Goal: Communication & Community: Answer question/provide support

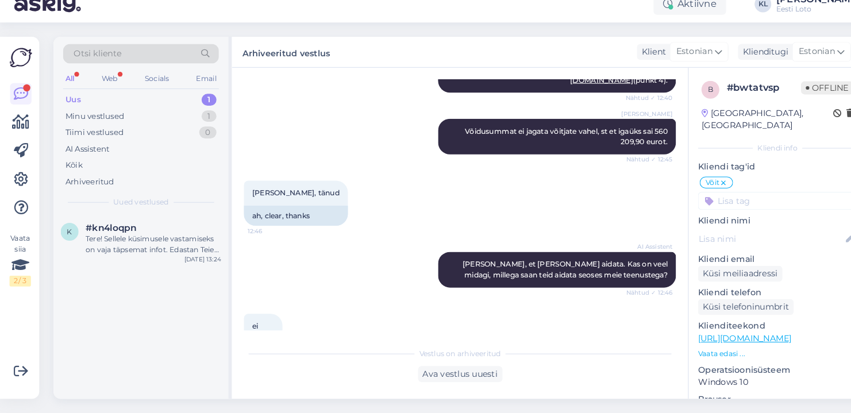
scroll to position [316, 0]
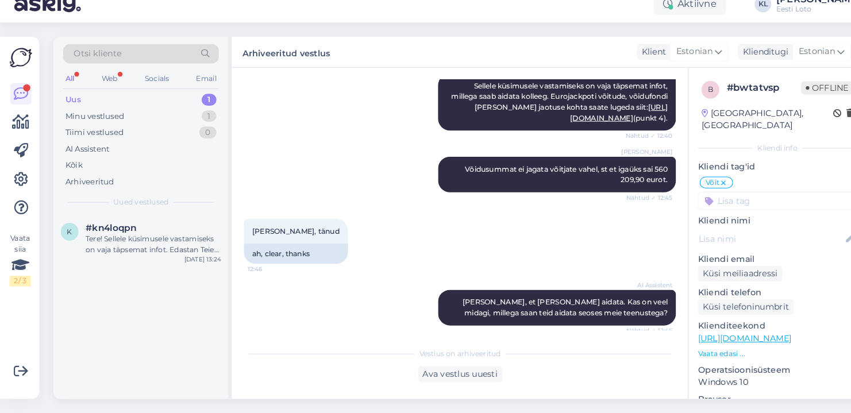
click at [70, 82] on div "All" at bounding box center [67, 89] width 13 height 15
click at [132, 102] on div "Uus 1" at bounding box center [136, 110] width 151 height 16
click at [174, 229] on div "#kn4loqpn" at bounding box center [148, 234] width 131 height 10
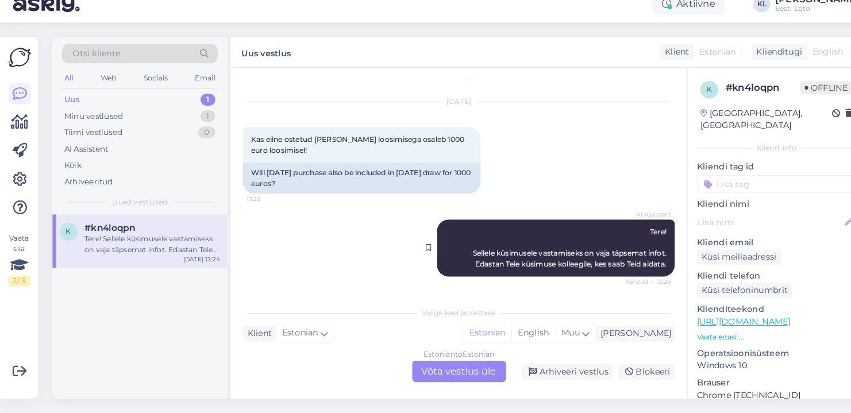
scroll to position [0, 0]
click at [429, 363] on div "Estonian to Estonian Võta vestlus üle" at bounding box center [444, 373] width 91 height 21
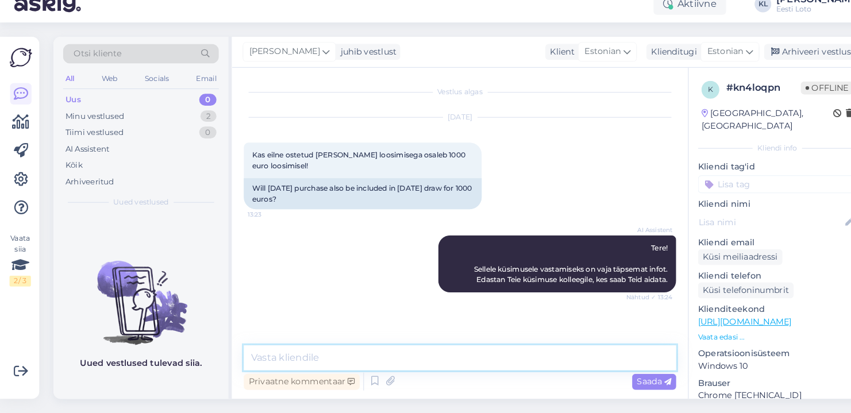
click at [420, 348] on textarea at bounding box center [445, 360] width 418 height 24
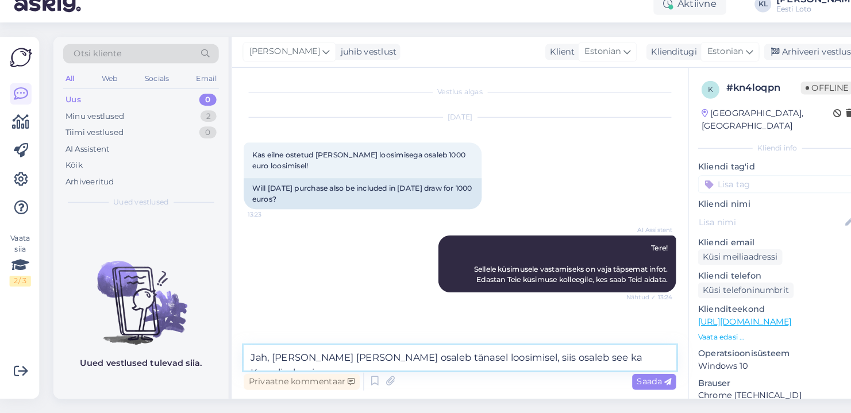
type textarea "Jah, [PERSON_NAME] [PERSON_NAME] osaleb tänasel loosimisel, siis osaleb see ka …"
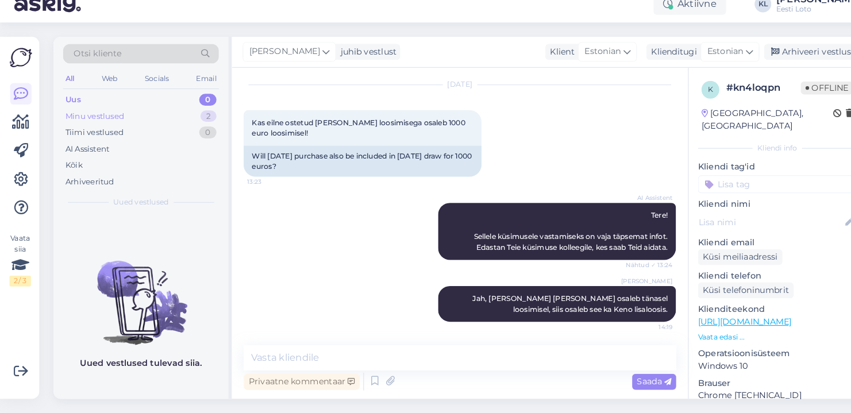
click at [145, 118] on div "Minu vestlused 2" at bounding box center [136, 126] width 151 height 16
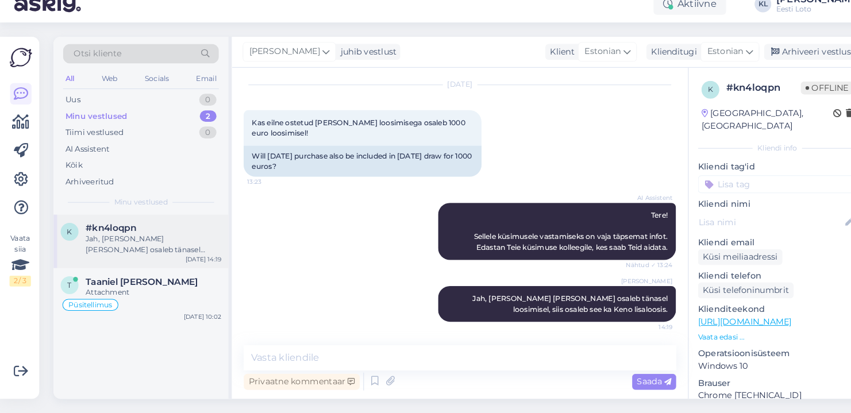
click at [170, 240] on div "Jah, [PERSON_NAME] [PERSON_NAME] osaleb tänasel loosimisel, siis osaleb see ka …" at bounding box center [148, 250] width 131 height 21
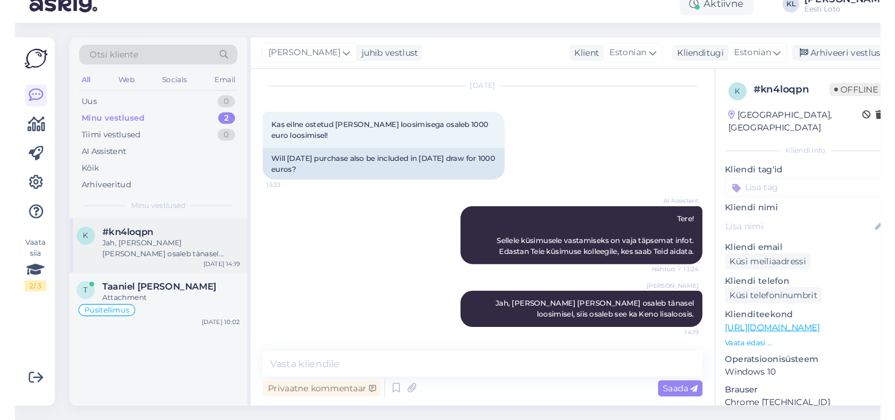
scroll to position [32, 0]
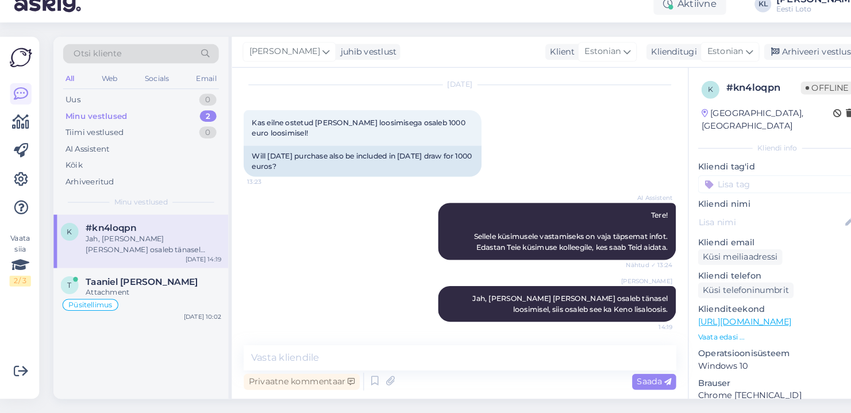
click at [725, 183] on input at bounding box center [751, 191] width 153 height 17
type input "[PERSON_NAME]"
drag, startPoint x: 725, startPoint y: 165, endPoint x: 765, endPoint y: 195, distance: 50.1
click at [765, 220] on span "[PERSON_NAME]" at bounding box center [767, 223] width 60 height 7
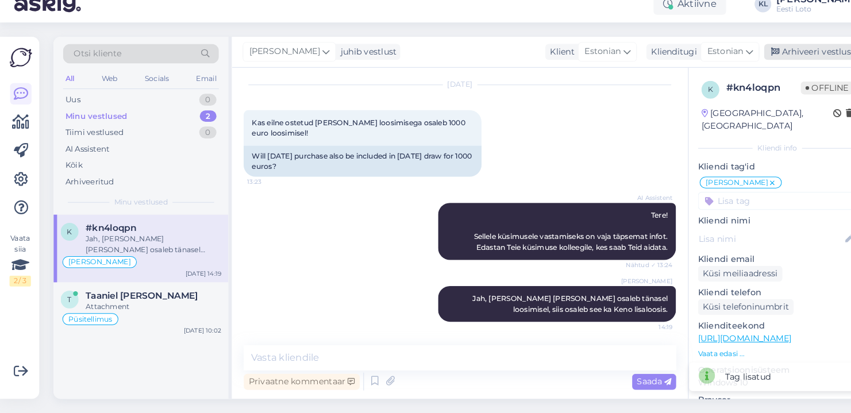
click at [767, 56] on div "Arhiveeri vestlus" at bounding box center [783, 64] width 89 height 16
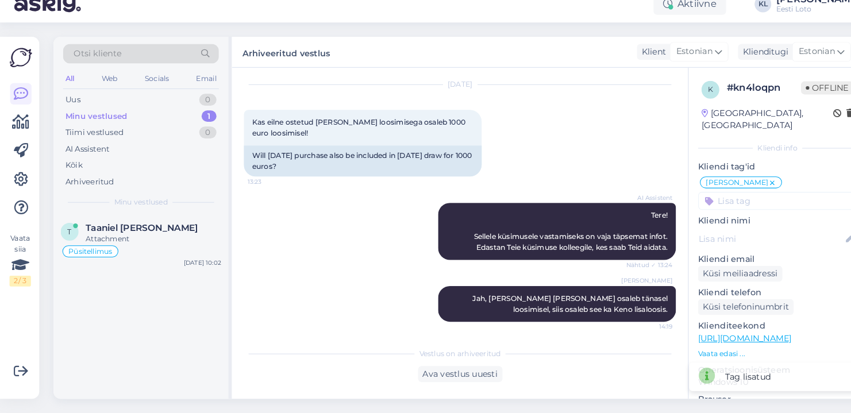
click at [152, 118] on div "Minu vestlused 1" at bounding box center [136, 126] width 151 height 16
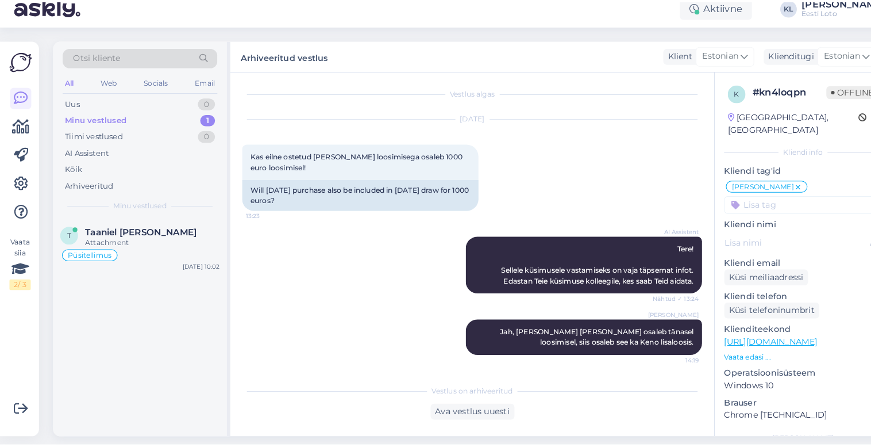
scroll to position [2, 0]
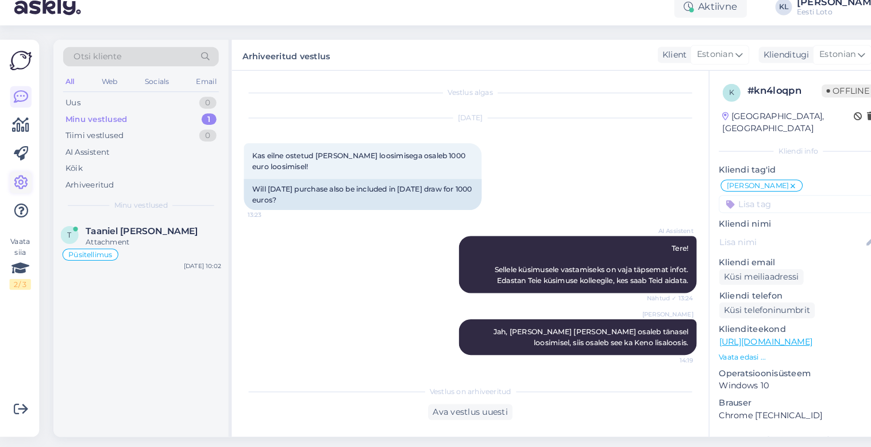
click at [25, 180] on icon at bounding box center [20, 187] width 14 height 14
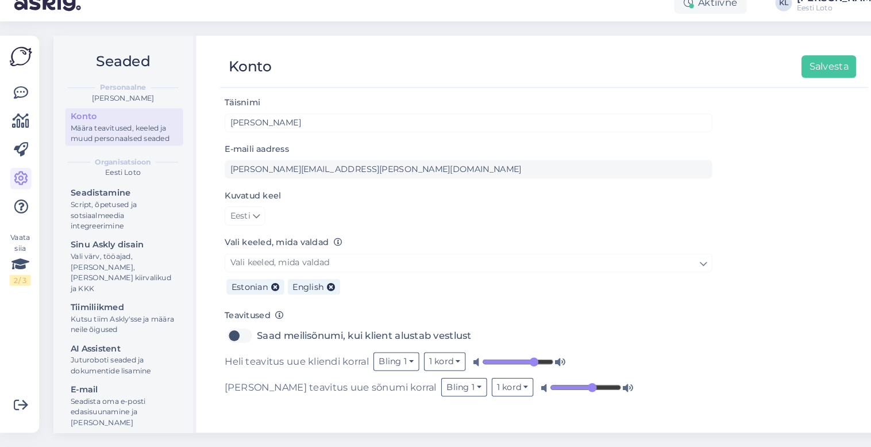
drag, startPoint x: 506, startPoint y: 347, endPoint x: 513, endPoint y: 347, distance: 6.9
click at [514, 359] on input "range" at bounding box center [500, 364] width 69 height 11
type input "0.88"
click at [522, 359] on input "range" at bounding box center [500, 364] width 69 height 11
drag, startPoint x: 506, startPoint y: 375, endPoint x: 518, endPoint y: 376, distance: 11.5
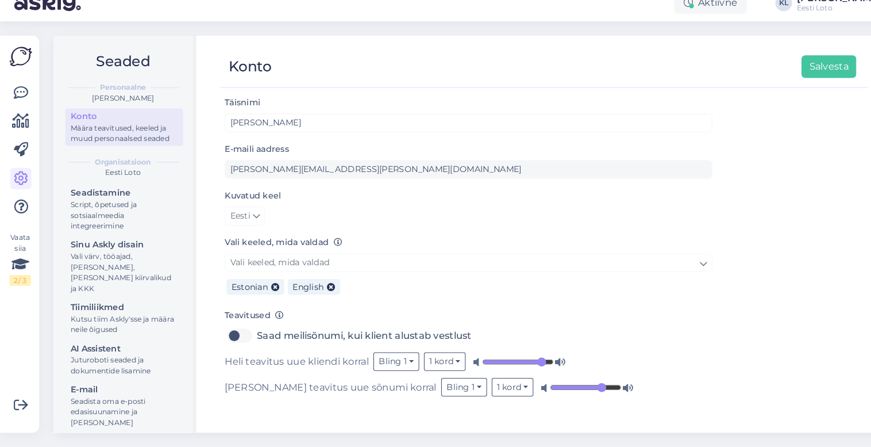
type input "0.76"
click at [532, 383] on input "range" at bounding box center [566, 388] width 69 height 11
click at [21, 125] on icon at bounding box center [20, 132] width 17 height 14
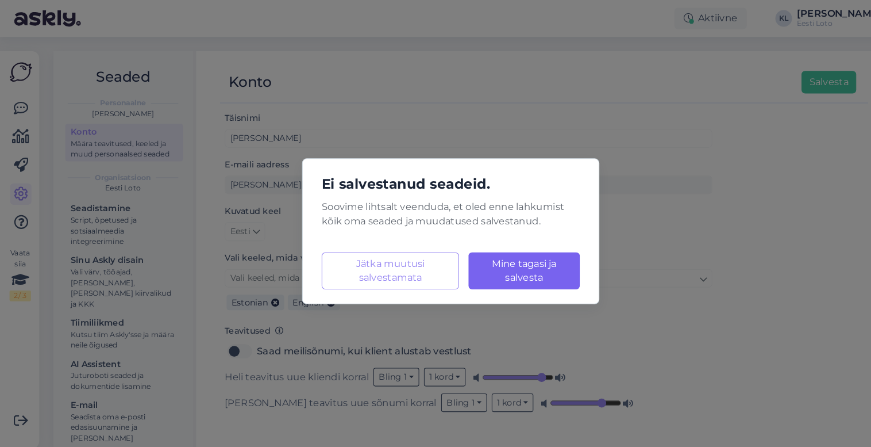
click at [498, 259] on span "Mine tagasi ja salvesta" at bounding box center [506, 261] width 63 height 25
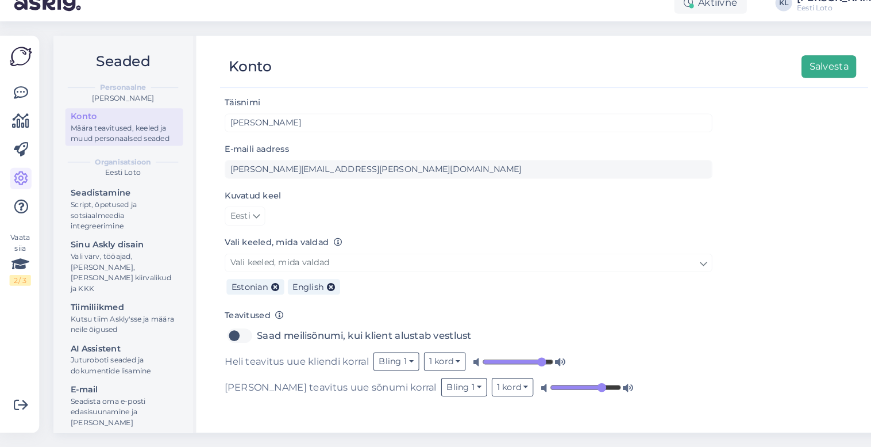
click at [803, 68] on button "Salvesta" at bounding box center [801, 79] width 53 height 22
click at [21, 125] on icon at bounding box center [20, 132] width 17 height 14
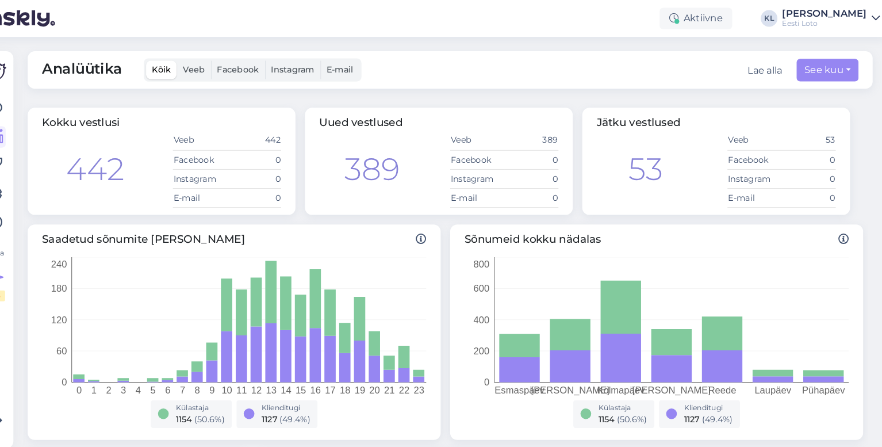
click at [9, 244] on div "Vaata siia 2 / 3" at bounding box center [19, 265] width 21 height 52
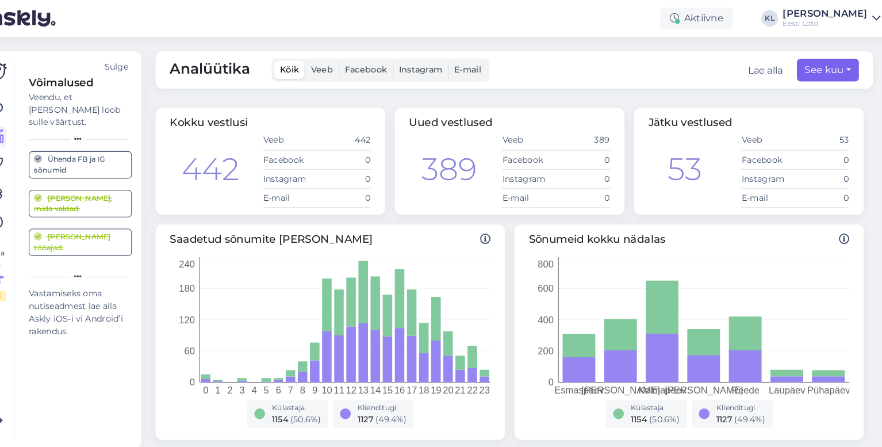
click at [794, 68] on button "See kuu" at bounding box center [824, 68] width 60 height 22
select select "8"
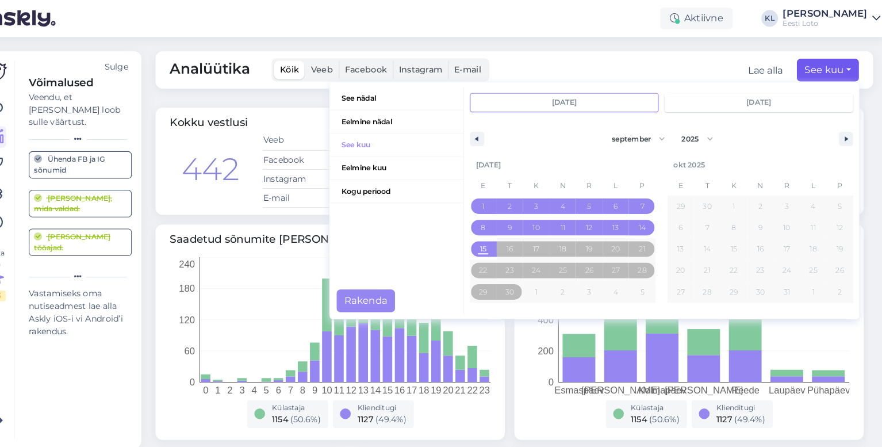
click at [478, 8] on div "Aktiivne KL [PERSON_NAME] Eesti Loto" at bounding box center [441, 18] width 882 height 36
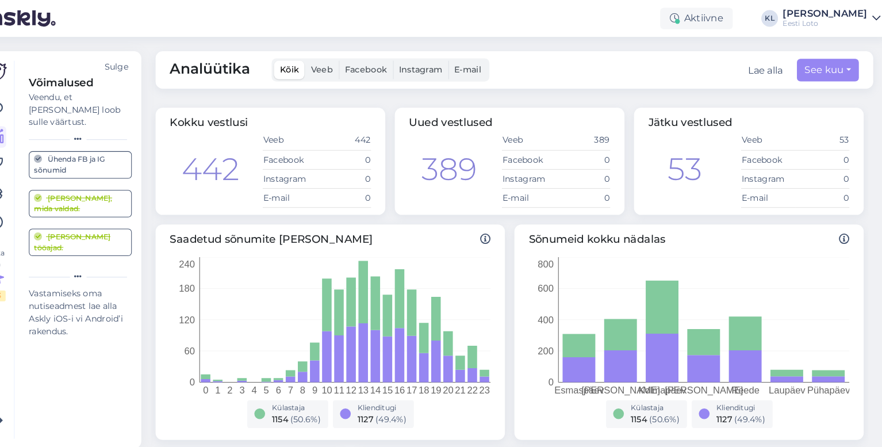
click at [747, 68] on div "Lae alla" at bounding box center [763, 68] width 33 height 14
click at [666, 61] on div "Analüütika Kõik Veeb Facebook Instagram E-mail Lae alla Kontaktid See kuu See n…" at bounding box center [521, 67] width 693 height 36
click at [808, 67] on button "See kuu" at bounding box center [824, 68] width 60 height 22
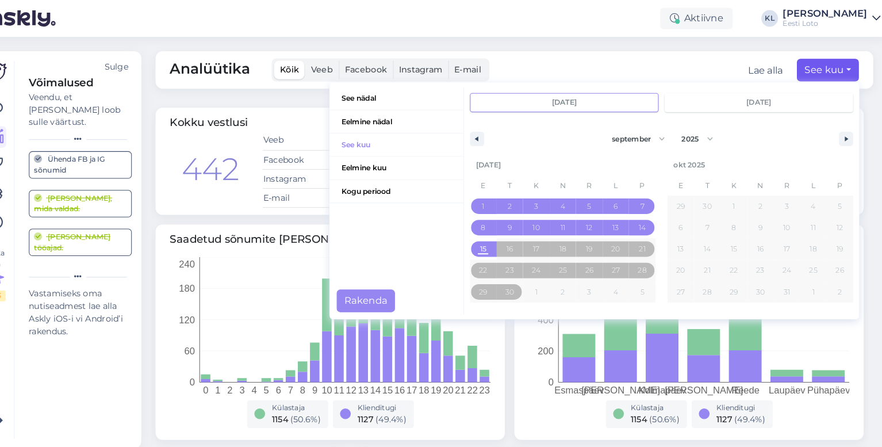
click at [489, 66] on div "Analüütika Kõik Veeb Facebook Instagram E-mail Lae alla Kontaktid See kuu See n…" at bounding box center [521, 67] width 693 height 36
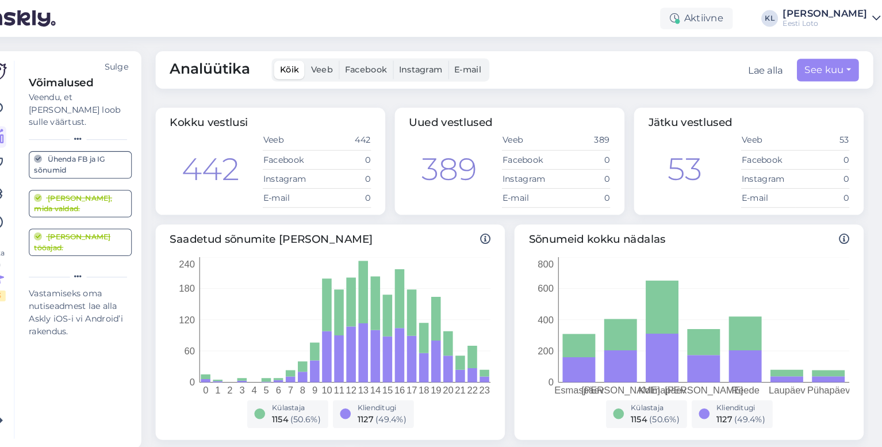
click at [325, 67] on span "Veeb" at bounding box center [335, 67] width 21 height 10
click at [319, 59] on input "Veeb" at bounding box center [319, 59] width 0 height 0
click at [295, 67] on span "Kõik" at bounding box center [304, 67] width 18 height 10
click at [289, 59] on input "Kõik" at bounding box center [289, 59] width 0 height 0
click at [463, 69] on span "E-mail" at bounding box center [476, 67] width 26 height 10
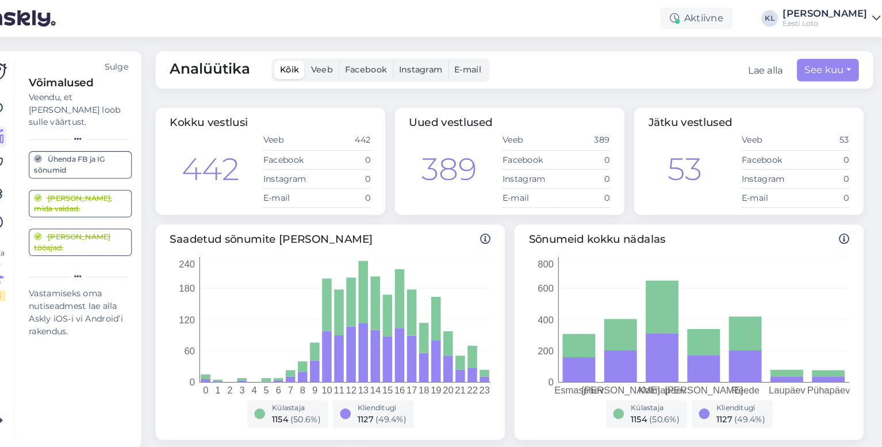
click at [458, 59] on input "E-mail" at bounding box center [458, 59] width 0 height 0
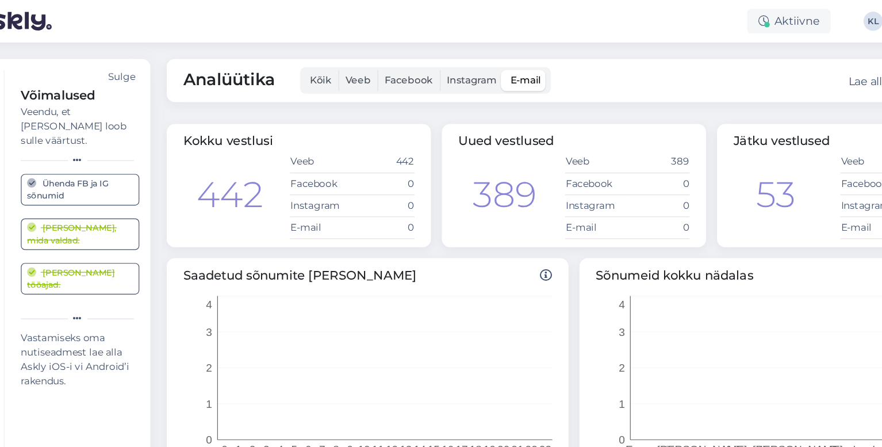
click at [125, 61] on div "Sulge" at bounding box center [136, 65] width 23 height 12
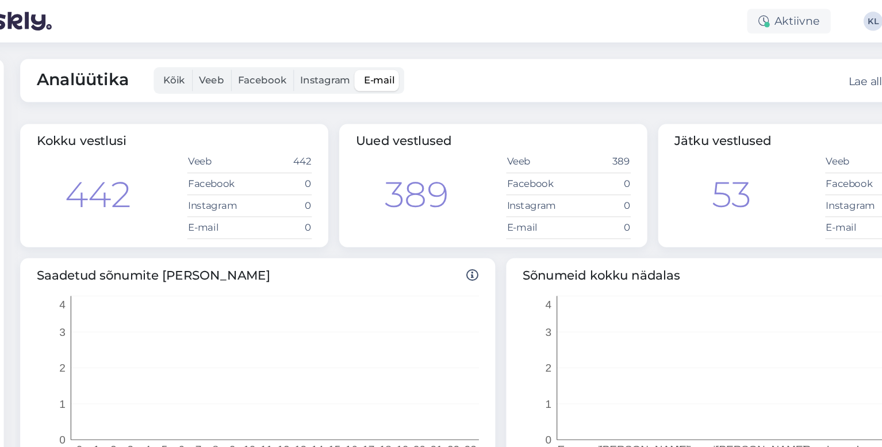
click at [172, 68] on span "Kõik" at bounding box center [181, 67] width 18 height 10
click at [166, 59] on input "Kõik" at bounding box center [166, 59] width 0 height 0
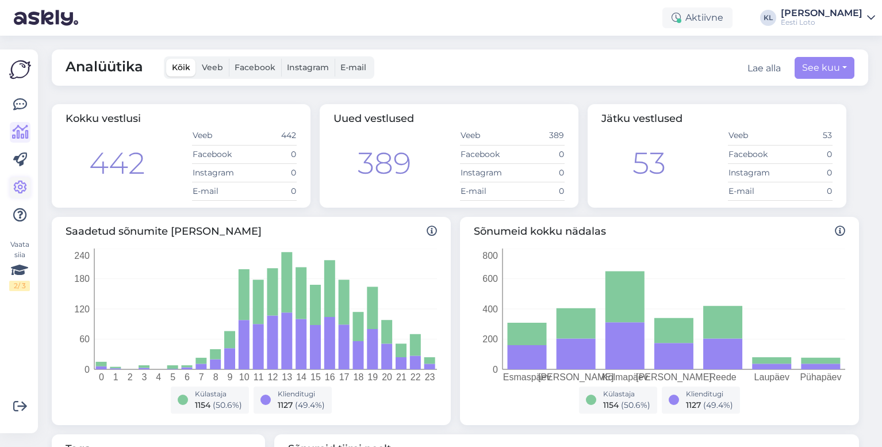
click at [25, 187] on icon at bounding box center [20, 187] width 14 height 14
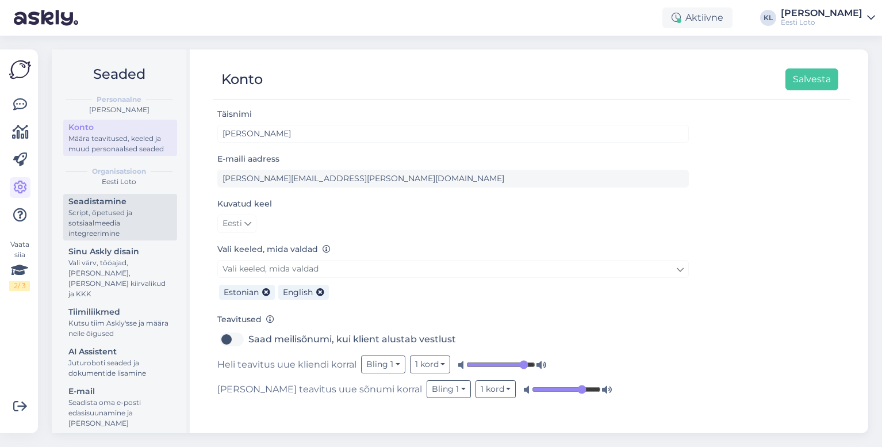
click at [122, 223] on div "Script, õpetused ja sotsiaalmeedia integreerimine" at bounding box center [119, 222] width 103 height 31
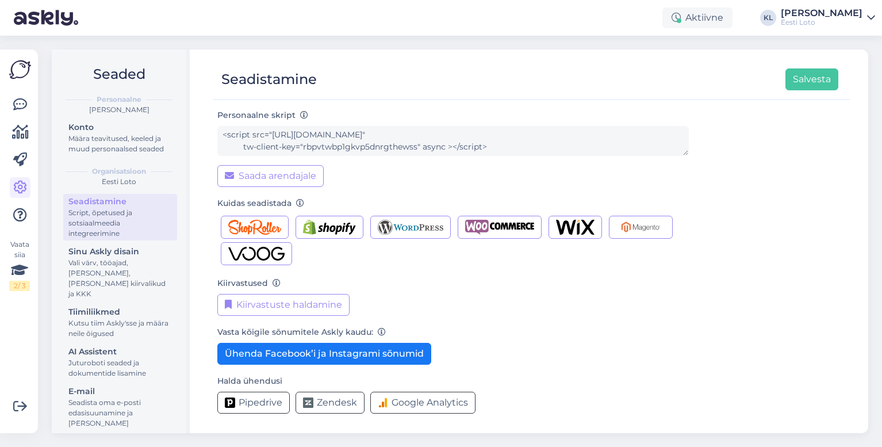
scroll to position [89, 0]
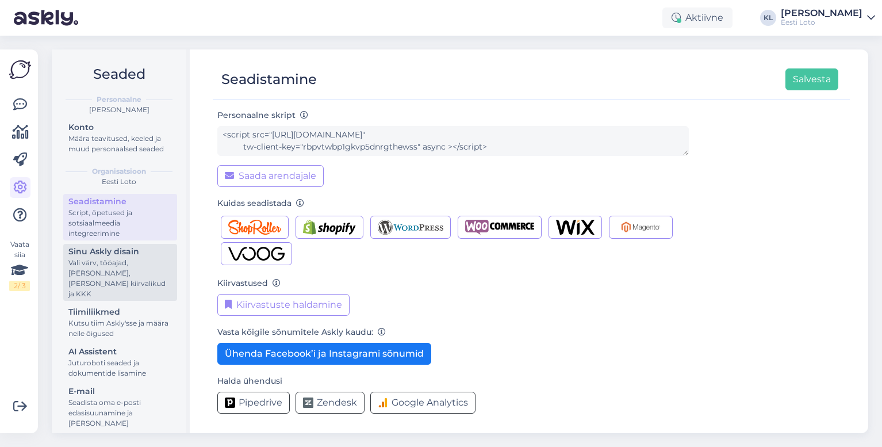
click at [120, 256] on div "Sinu Askly disain" at bounding box center [119, 251] width 103 height 12
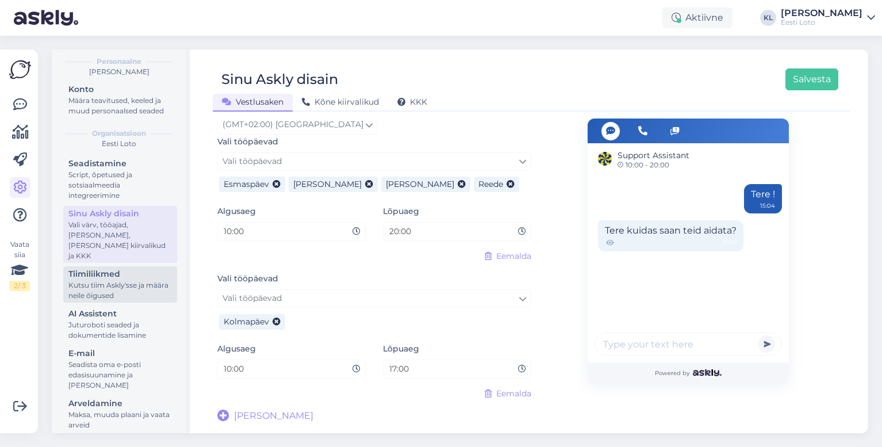
scroll to position [37, 0]
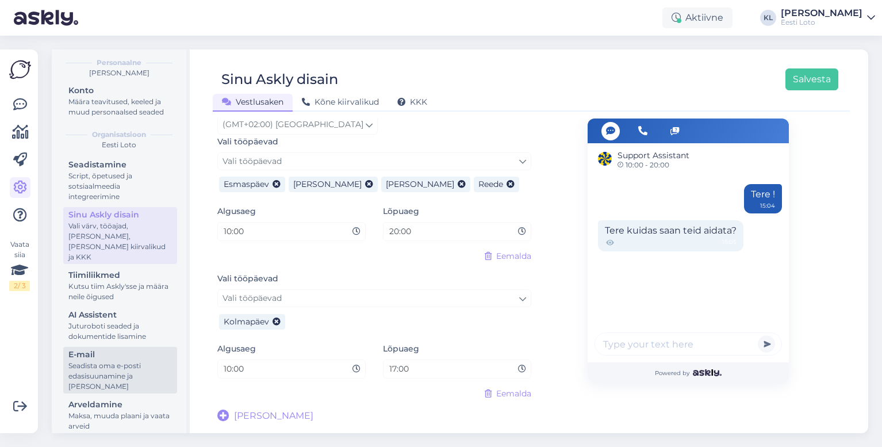
click at [113, 348] on div "E-mail" at bounding box center [119, 354] width 103 height 12
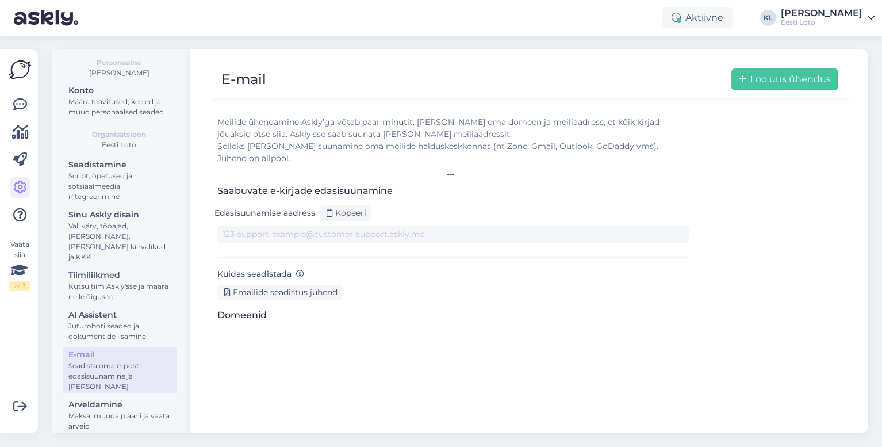
type input "[EMAIL_ADDRESS][DOMAIN_NAME][DOMAIN_NAME]"
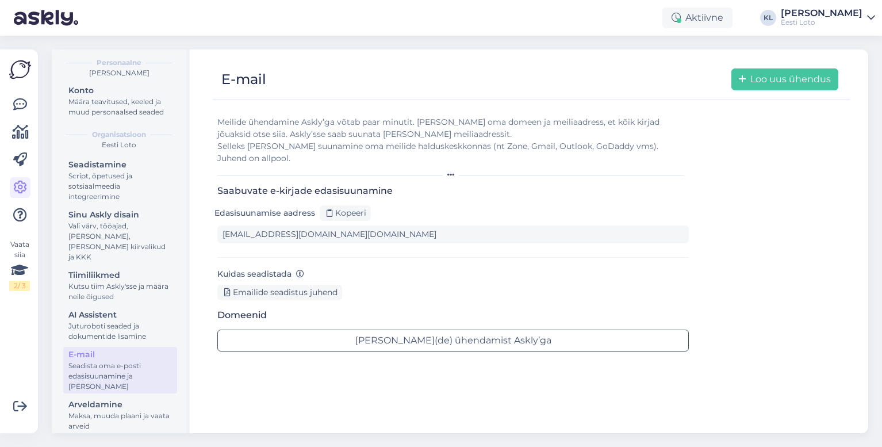
click at [453, 171] on icon at bounding box center [450, 174] width 7 height 7
click at [317, 285] on div "Emailide seadistus juhend" at bounding box center [279, 293] width 125 height 16
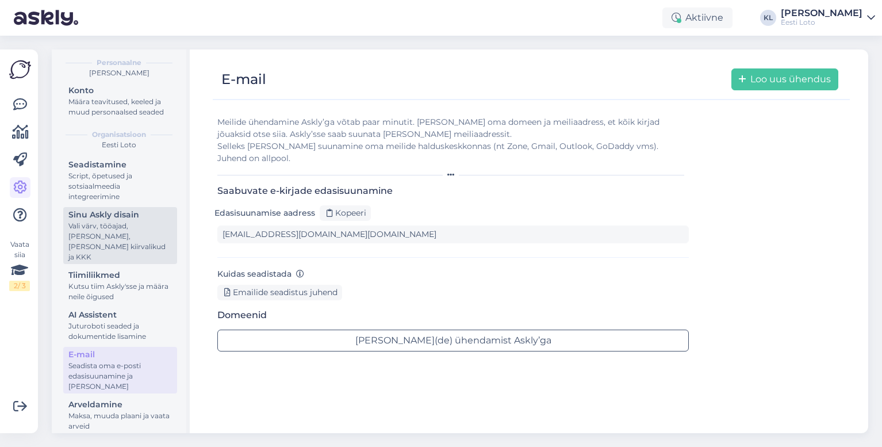
click at [116, 226] on div "Vali värv, tööajad, [PERSON_NAME], [PERSON_NAME] kiirvalikud ja KKK" at bounding box center [119, 241] width 103 height 41
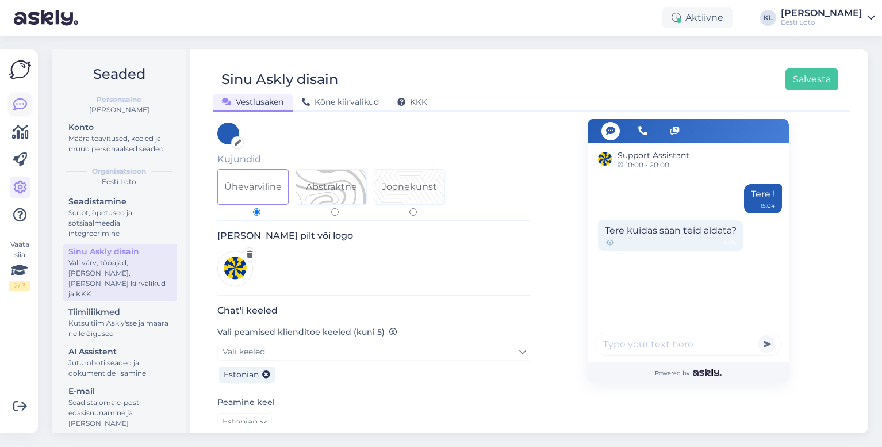
click at [18, 104] on icon at bounding box center [20, 105] width 14 height 14
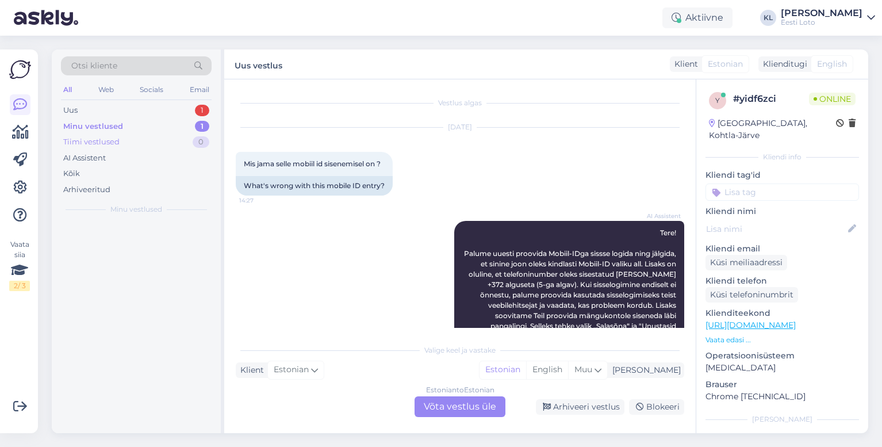
scroll to position [214, 0]
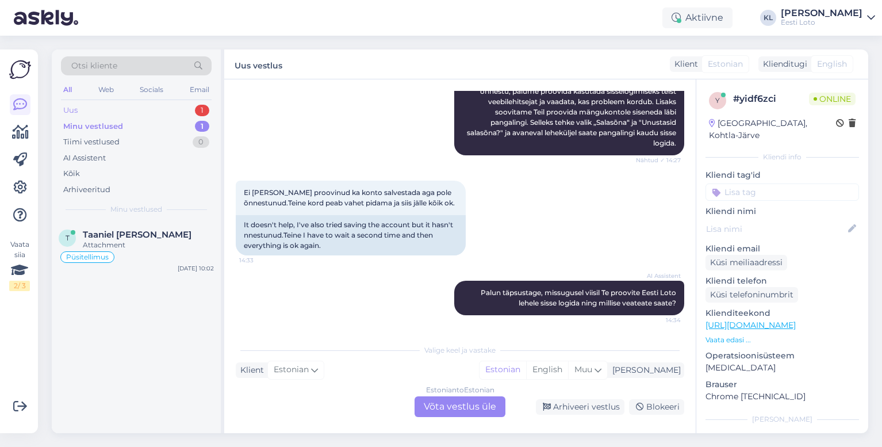
click at [165, 110] on div "Uus 1" at bounding box center [136, 110] width 151 height 16
click at [144, 247] on div "Palun täpsustage, missugusel viisil Te proovite Eesti Loto lehele sisse logida …" at bounding box center [148, 250] width 131 height 21
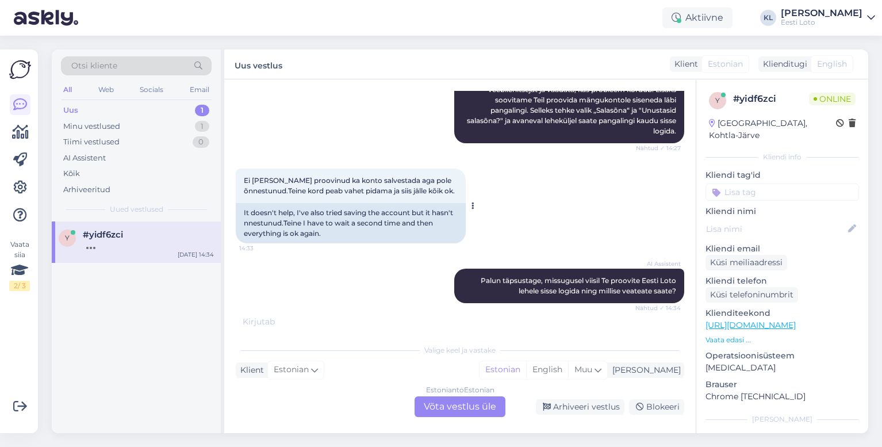
scroll to position [226, 0]
click at [440, 403] on div "Estonian to Estonian Võta vestlus üle" at bounding box center [459, 406] width 91 height 21
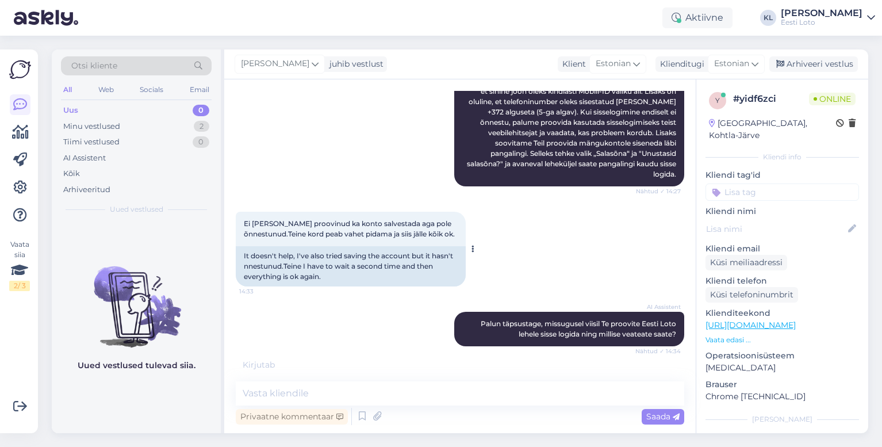
scroll to position [171, 0]
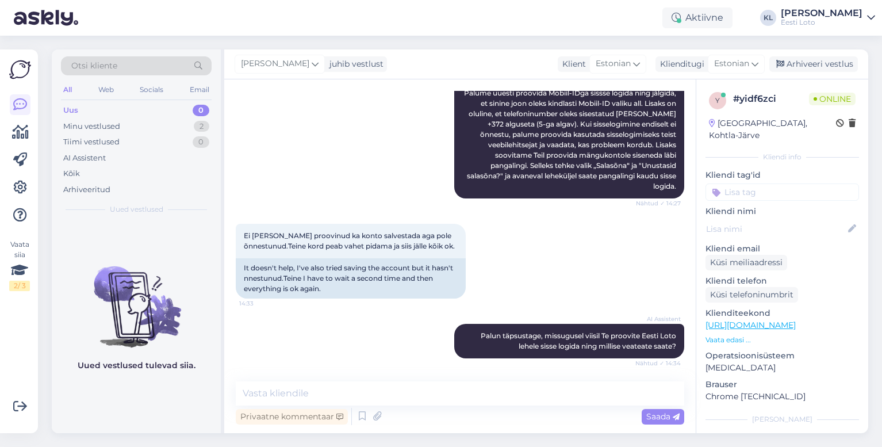
click at [570, 261] on div "Ei [PERSON_NAME] proovinud ka konto salvestada aga pole õnnestunud.Teine kord p…" at bounding box center [460, 261] width 448 height 100
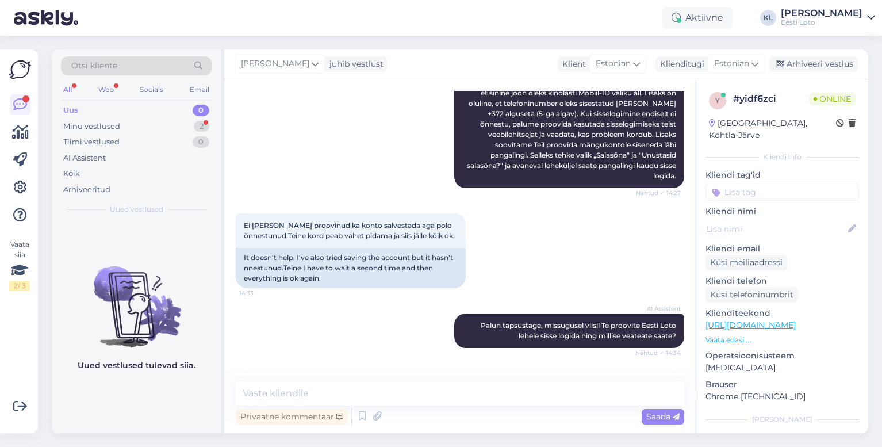
scroll to position [270, 0]
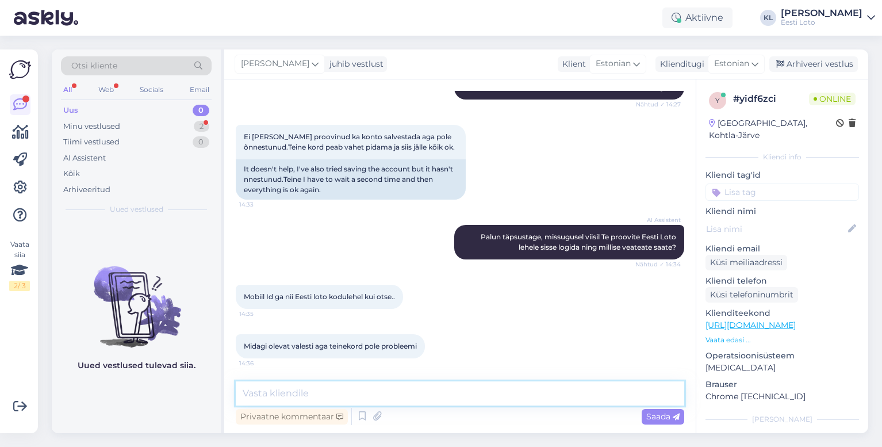
click at [368, 401] on textarea at bounding box center [460, 393] width 448 height 24
paste textarea "Oleme teadlikud probleemist, kus Mobiil-IDga sisselogimisel Android seadmes Chr…"
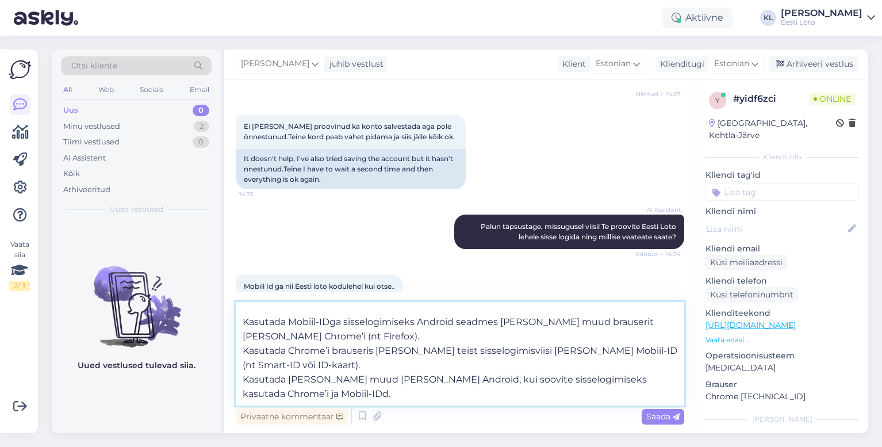
scroll to position [93, 0]
type textarea "Oleme teadlikud probleemist, kus Mobiil-IDga sisselogimisel Android seadmes Chr…"
click at [661, 413] on span "Saada" at bounding box center [662, 416] width 33 height 10
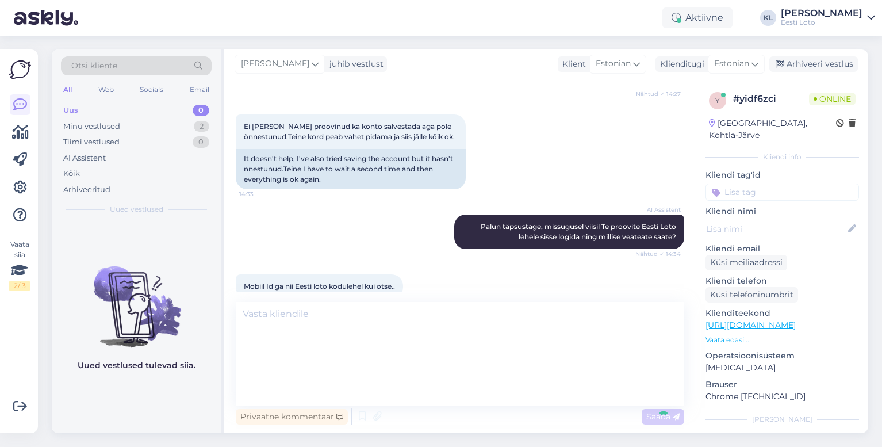
scroll to position [0, 0]
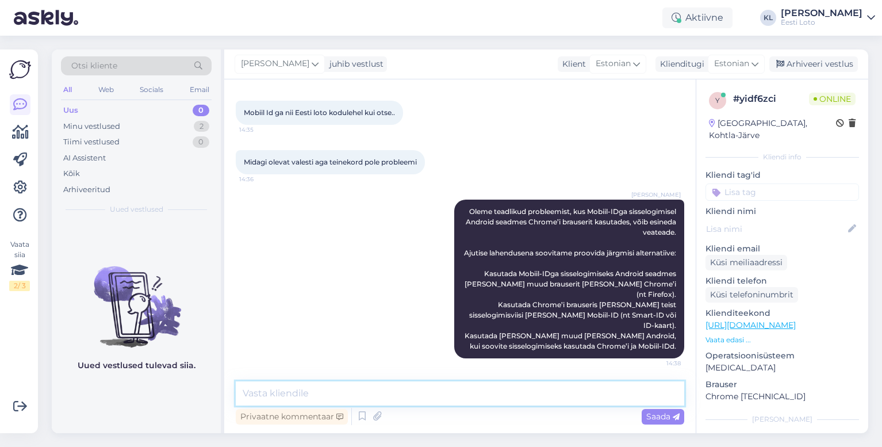
click at [528, 395] on textarea at bounding box center [460, 393] width 448 height 24
type textarea "H"
type textarea "Loodame peagi paranduse kodulehel sisse viia."
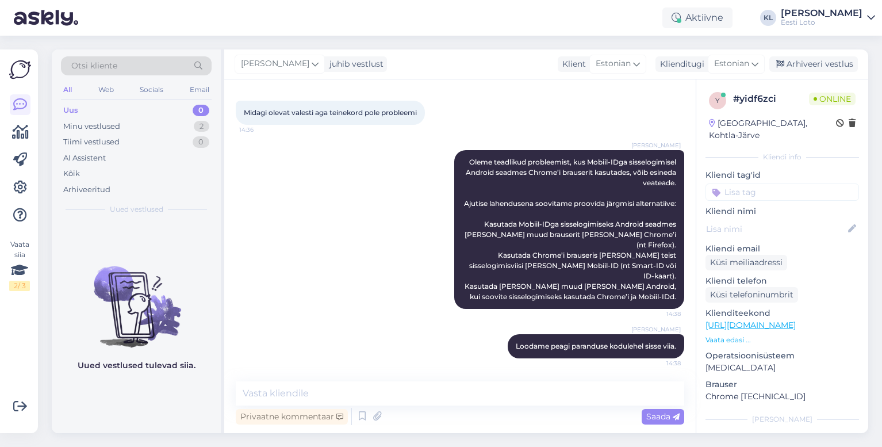
click at [752, 183] on input at bounding box center [781, 191] width 153 height 17
type input "Mobii"
click at [783, 219] on div "Mobiil-ID" at bounding box center [781, 223] width 153 height 32
click at [783, 220] on span "Mobiil-ID" at bounding box center [782, 223] width 32 height 7
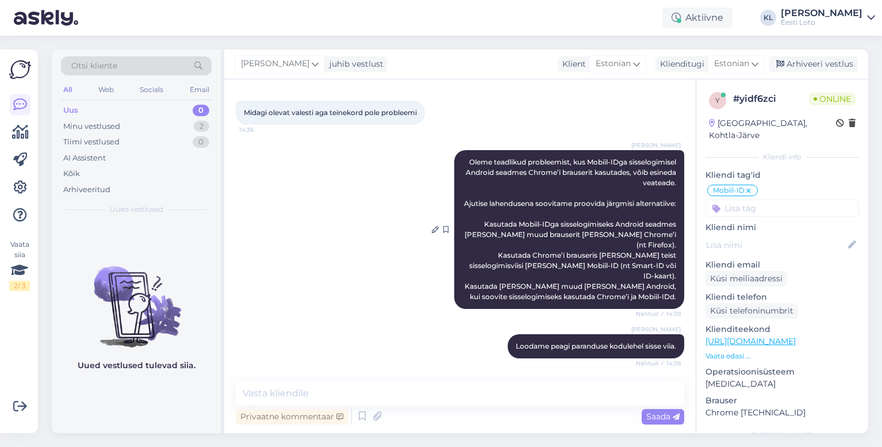
scroll to position [563, 0]
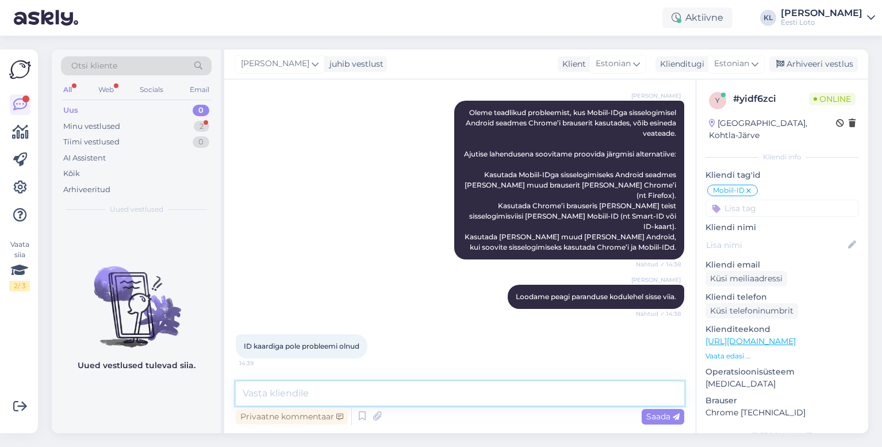
click at [339, 394] on textarea at bounding box center [460, 393] width 448 height 24
type textarea "Jah, hetkel ID-kaardiga probleeme sisselogimisel ei ole."
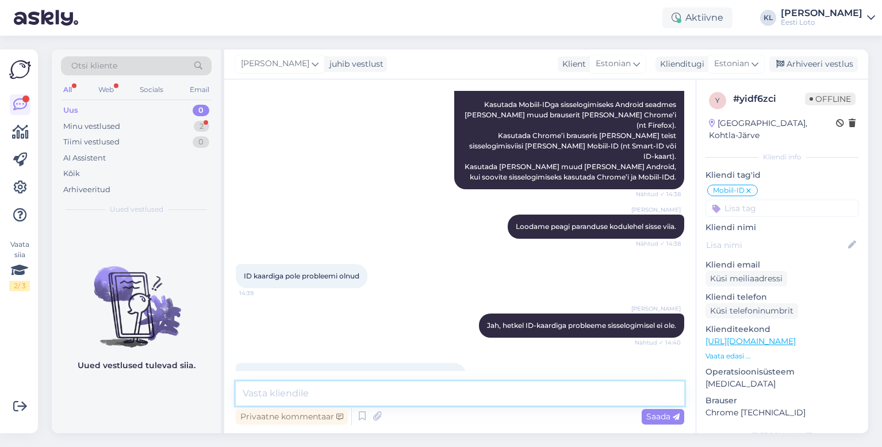
scroll to position [672, 0]
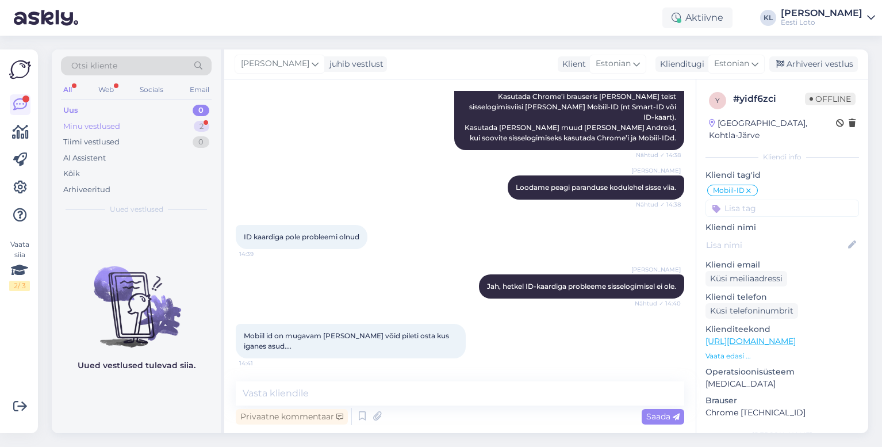
click at [141, 128] on div "Minu vestlused 2" at bounding box center [136, 126] width 151 height 16
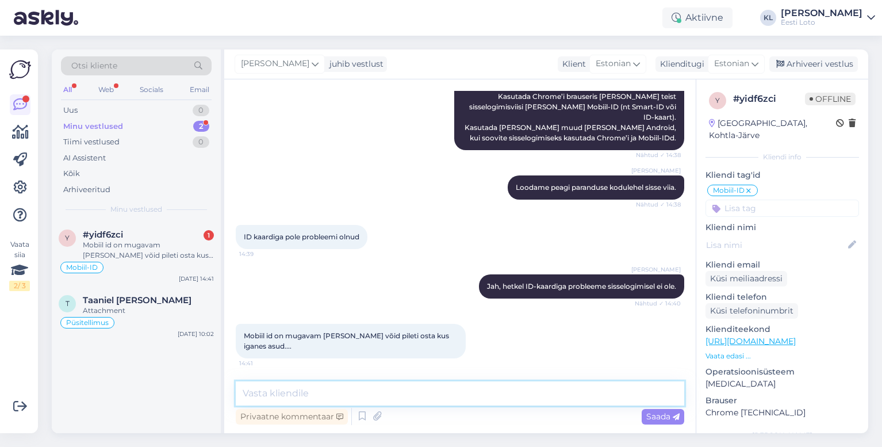
click at [353, 390] on textarea at bounding box center [460, 393] width 448 height 24
type textarea "Mõistame, kuid hetkel võib tõepoolest Mobiil_id"
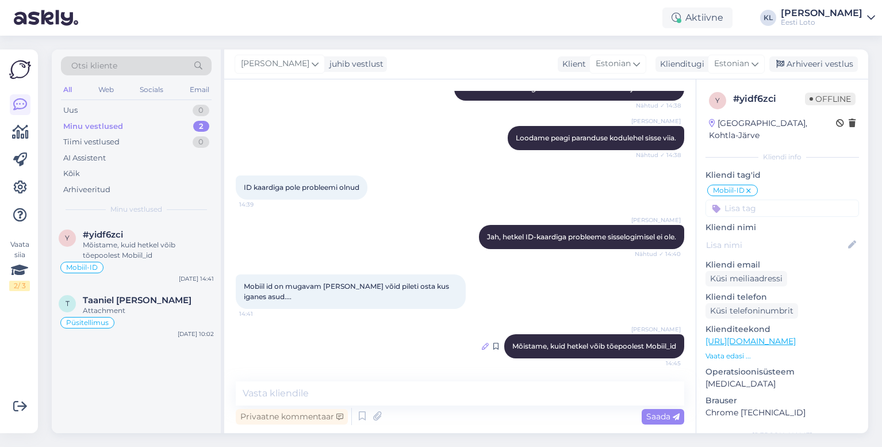
click at [483, 343] on icon at bounding box center [485, 346] width 7 height 7
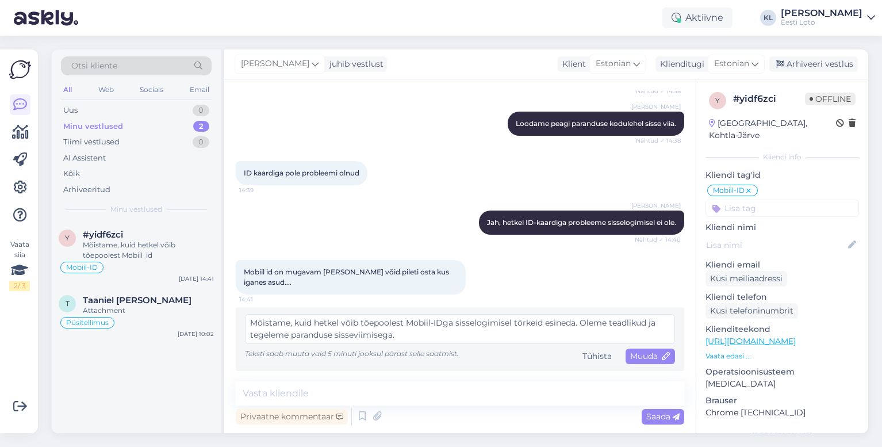
scroll to position [736, 0]
click at [359, 324] on textarea "Mõistame, kuid hetkel võib tõepoolest Mobiil-IDga sisselogimisel tõrkeid esined…" at bounding box center [460, 329] width 430 height 30
click at [490, 336] on textarea "Mõistame, kuid hetkel võib kahjuks tõepoolest Mobiil-IDga sisselogimisel tõrkei…" at bounding box center [460, 329] width 430 height 30
type textarea "Mõistame, kuid hetkel võib kahjuks tõepoolest Mobiil-IDga sisselogimisel tõrkei…"
click at [640, 356] on span "Muuda" at bounding box center [650, 356] width 40 height 10
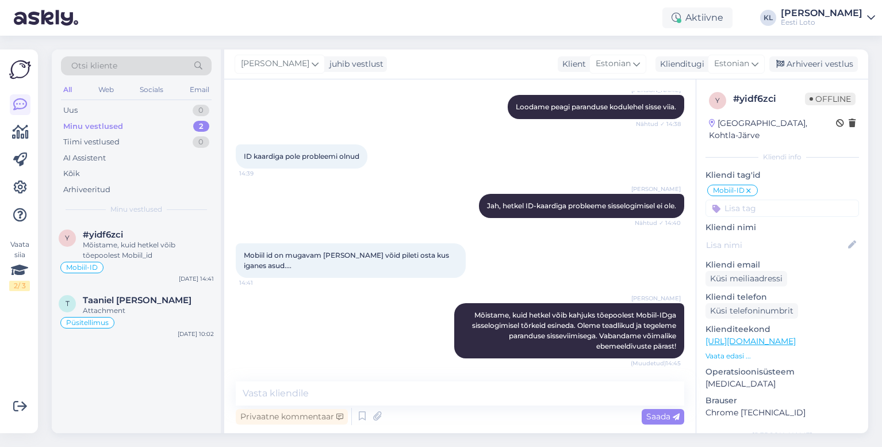
scroll to position [752, 0]
click at [610, 32] on div "Aktiivne KL [PERSON_NAME] Eesti Loto" at bounding box center [441, 18] width 882 height 36
click at [167, 247] on div "Mõistame, kuid hetkel võib tõepoolest Mobiil_id" at bounding box center [148, 250] width 131 height 21
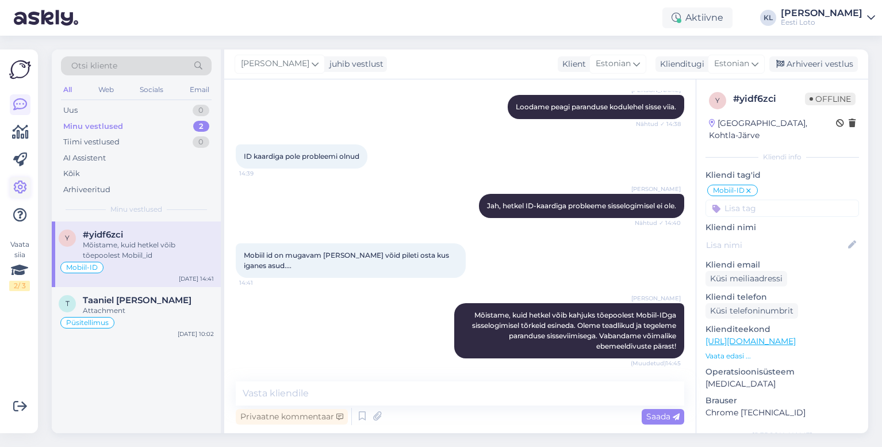
click at [20, 184] on icon at bounding box center [20, 187] width 14 height 14
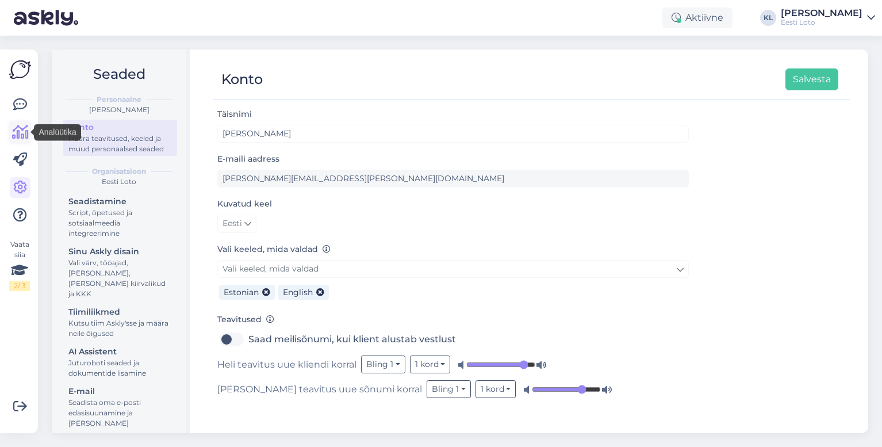
click at [18, 133] on icon at bounding box center [20, 132] width 17 height 14
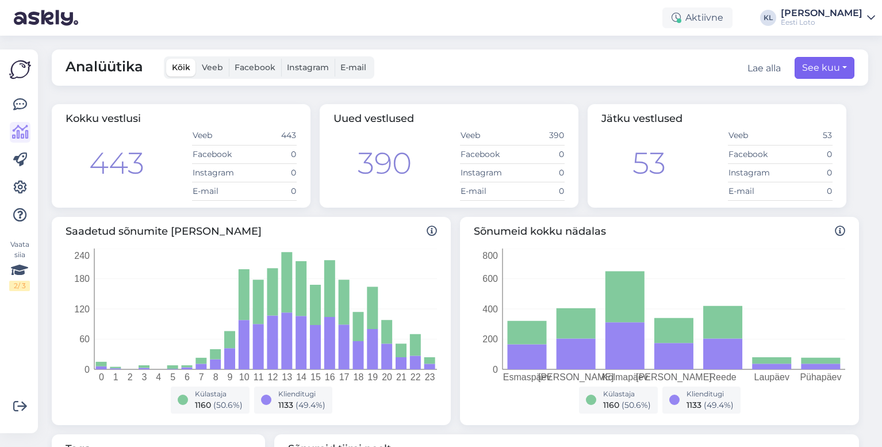
click at [822, 71] on button "See kuu" at bounding box center [824, 68] width 60 height 22
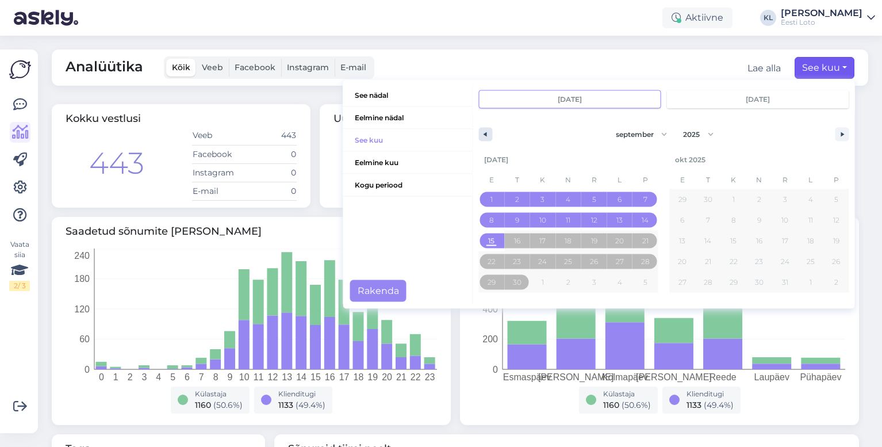
click at [486, 138] on button "button" at bounding box center [485, 134] width 14 height 14
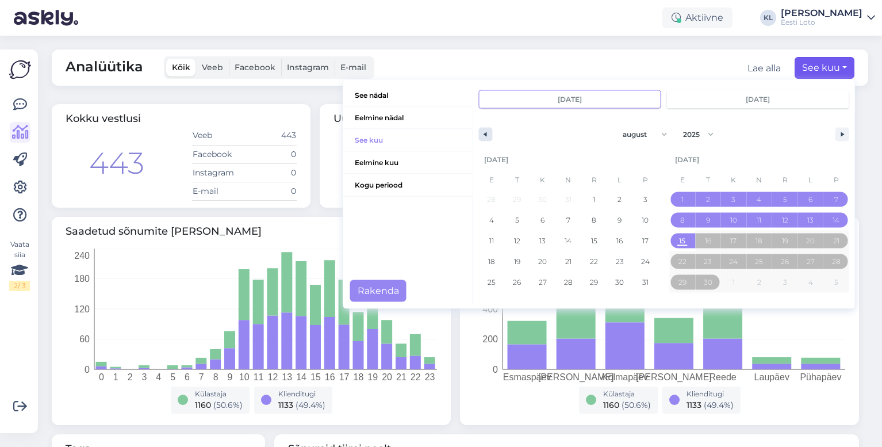
click at [486, 137] on button "button" at bounding box center [485, 134] width 14 height 14
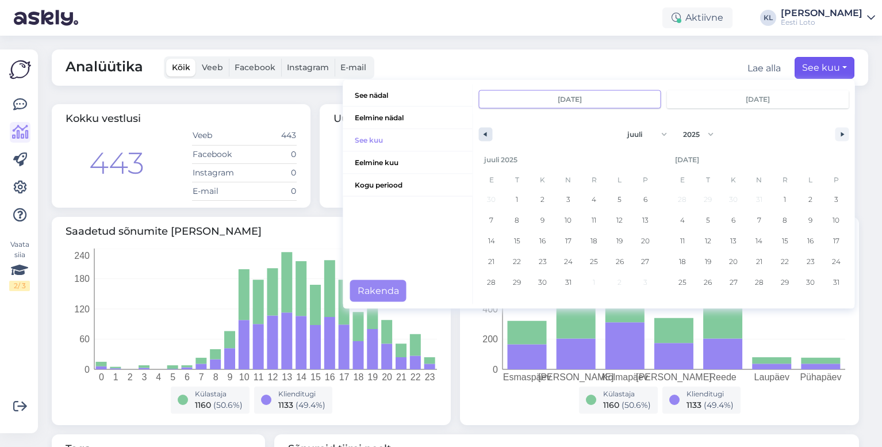
click at [484, 136] on icon "button" at bounding box center [483, 134] width 6 height 5
select select "5"
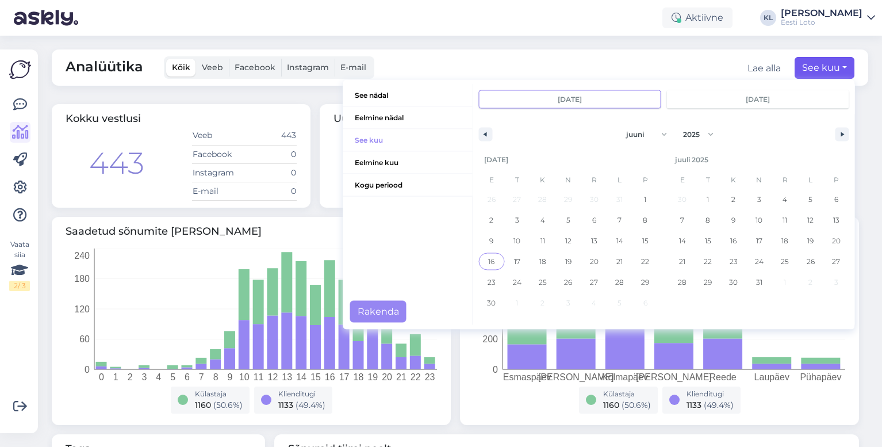
click at [495, 261] on span "16" at bounding box center [491, 260] width 26 height 15
type input "[DATE]"
click at [643, 263] on span "22" at bounding box center [645, 261] width 8 height 21
type input "[DATE]"
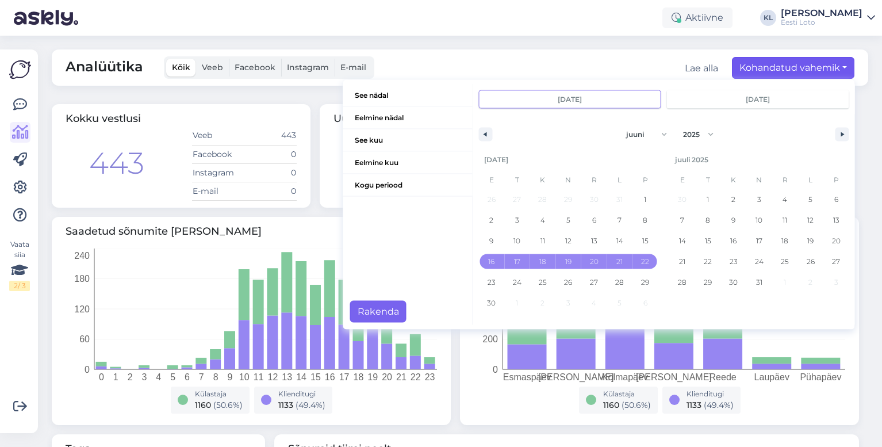
click at [380, 312] on button "Rakenda" at bounding box center [378, 311] width 56 height 22
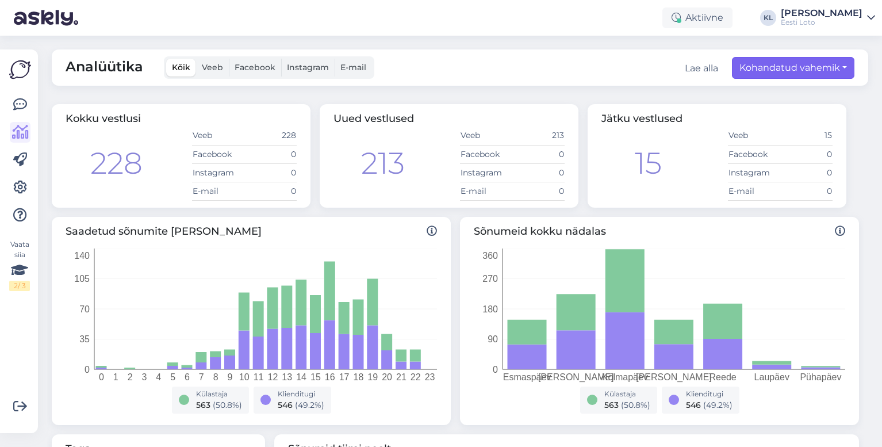
click at [756, 70] on button "Kohandatud vahemik" at bounding box center [793, 68] width 122 height 22
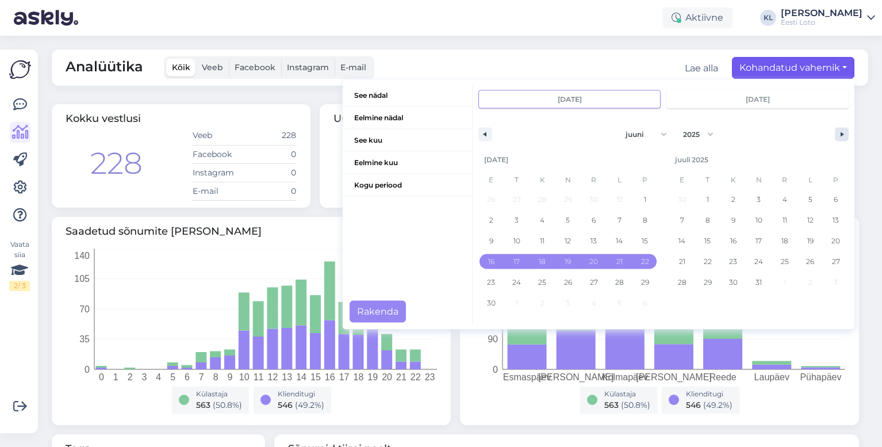
click at [836, 136] on button "button" at bounding box center [842, 134] width 14 height 14
click at [840, 136] on button "button" at bounding box center [842, 134] width 14 height 14
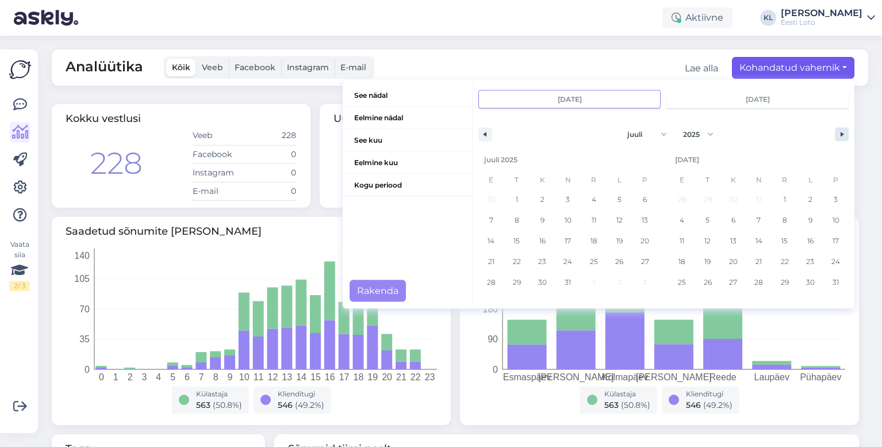
click at [840, 136] on button "button" at bounding box center [842, 134] width 14 height 14
select select "7"
click at [491, 221] on span "4" at bounding box center [491, 219] width 5 height 21
type input "[DATE]"
click at [645, 219] on span "10" at bounding box center [644, 219] width 7 height 21
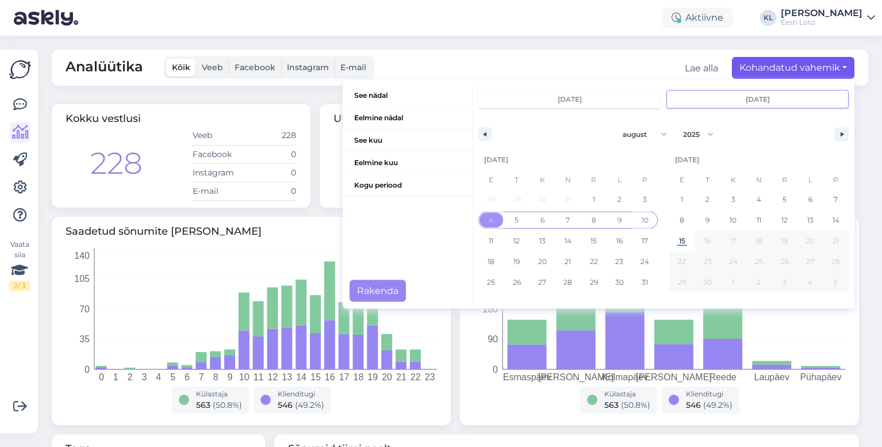
type input "[DATE]"
click at [376, 294] on button "Rakenda" at bounding box center [377, 290] width 56 height 22
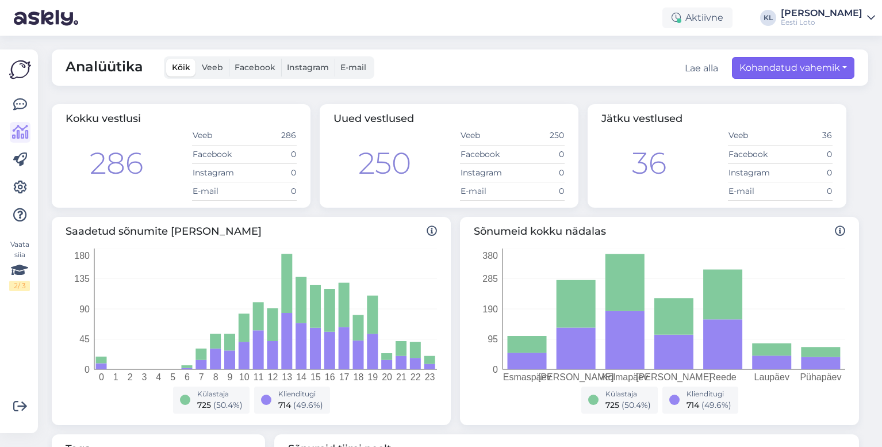
click at [759, 74] on button "Kohandatud vahemik" at bounding box center [793, 68] width 122 height 22
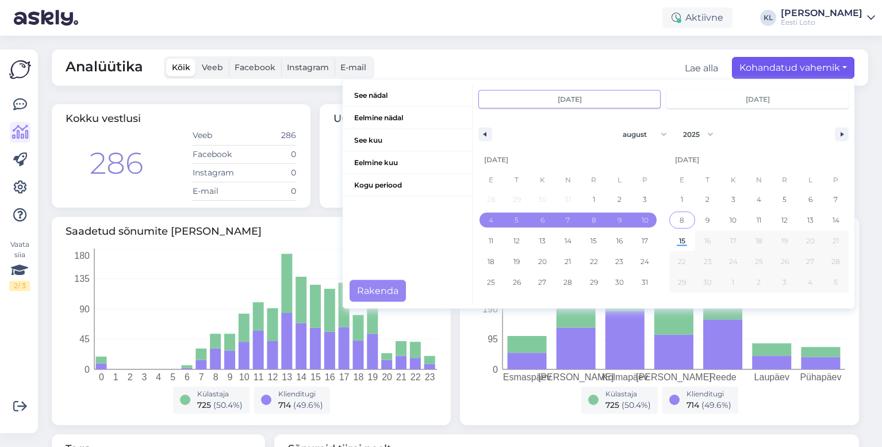
click at [684, 220] on span "8" at bounding box center [681, 219] width 5 height 21
type input "[DATE]"
select select "8"
click at [648, 218] on span "14" at bounding box center [645, 219] width 26 height 15
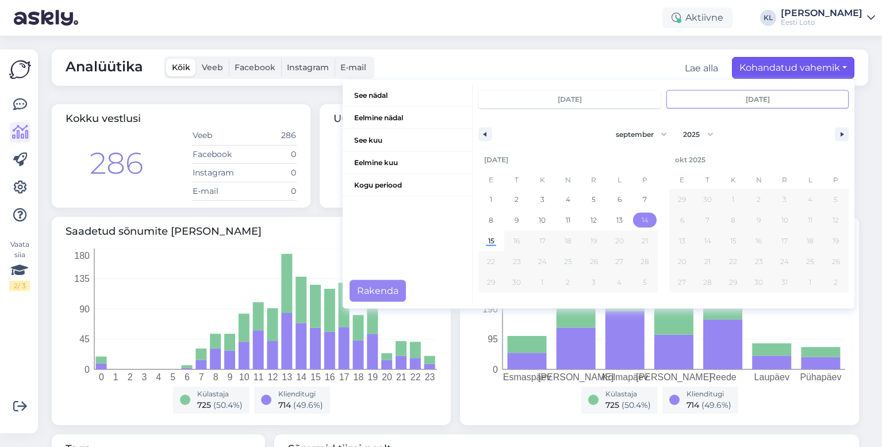
type input "[DATE]"
click at [755, 66] on button "Kohandatud vahemik" at bounding box center [793, 68] width 122 height 22
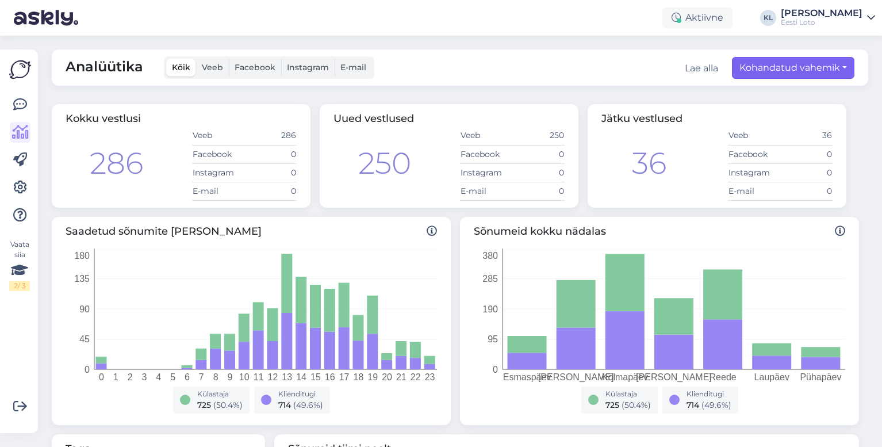
click at [805, 60] on button "Kohandatud vahemik" at bounding box center [793, 68] width 122 height 22
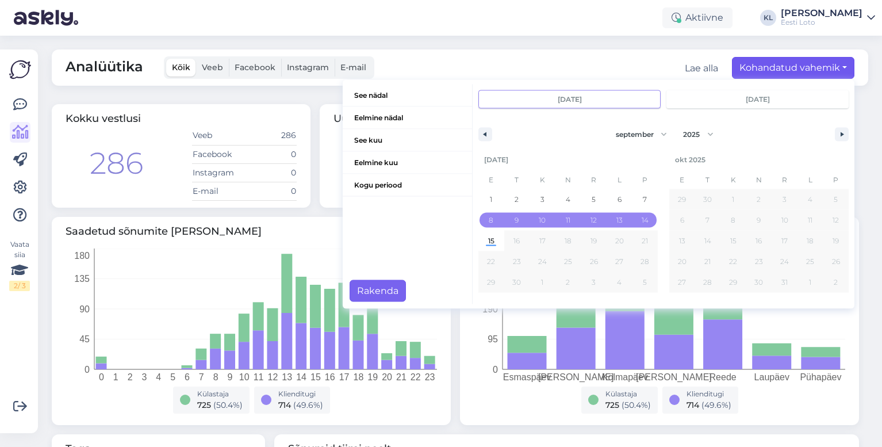
click at [374, 287] on button "Rakenda" at bounding box center [377, 290] width 56 height 22
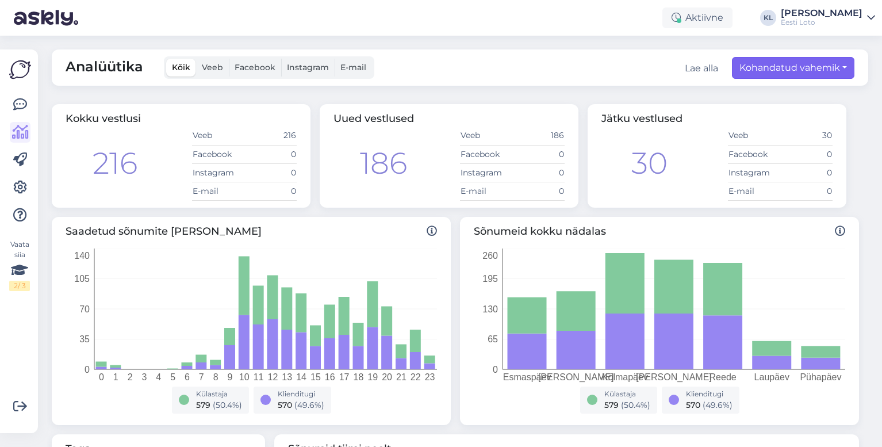
click at [763, 67] on button "Kohandatud vahemik" at bounding box center [793, 68] width 122 height 22
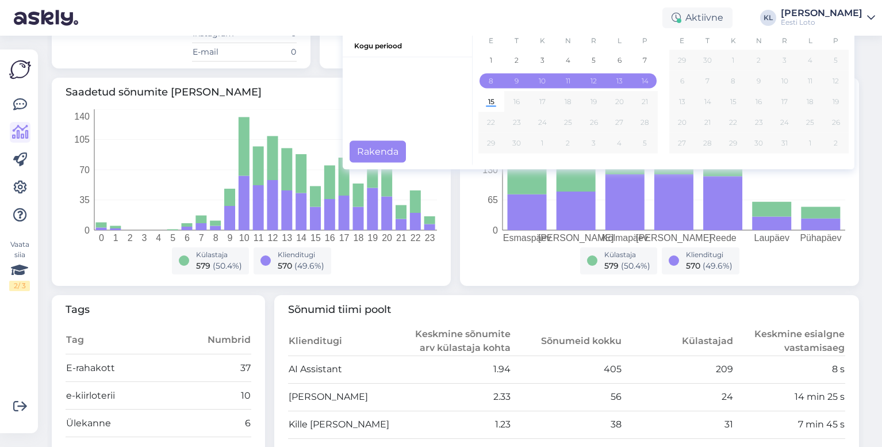
scroll to position [157, 0]
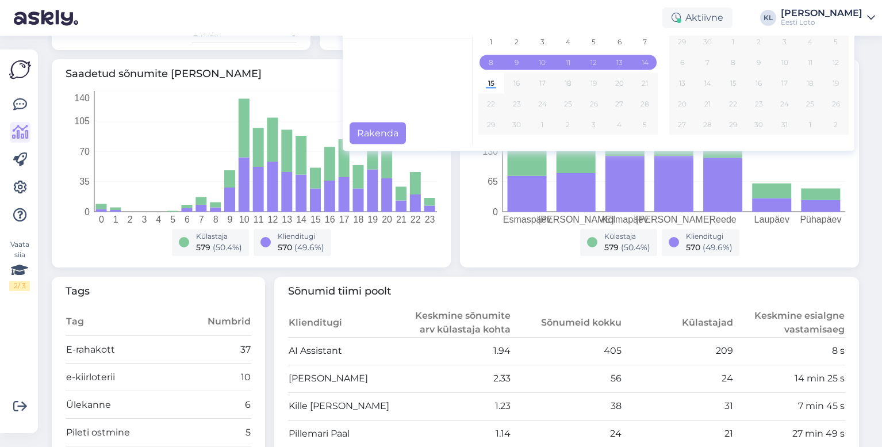
click at [789, 270] on div "Saadetud sõnumite arv tunnis 0 1 2 3 4 5 6 7 8 9 10 11 12 13 14 15 16 17 18 19 …" at bounding box center [455, 163] width 816 height 217
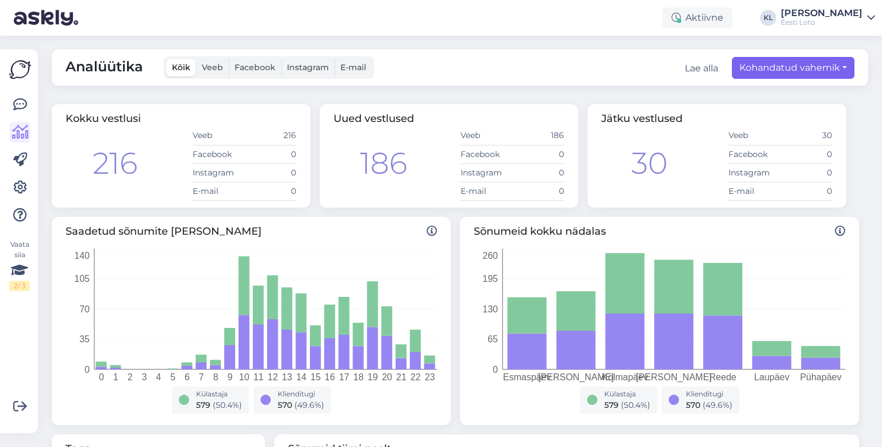
scroll to position [0, 0]
click at [792, 68] on button "Kohandatud vahemik" at bounding box center [793, 68] width 122 height 22
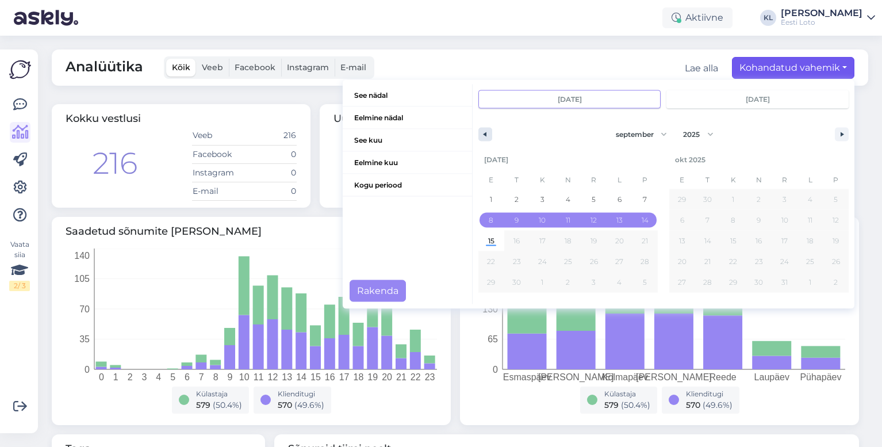
click at [486, 133] on button "button" at bounding box center [485, 134] width 14 height 14
select select "7"
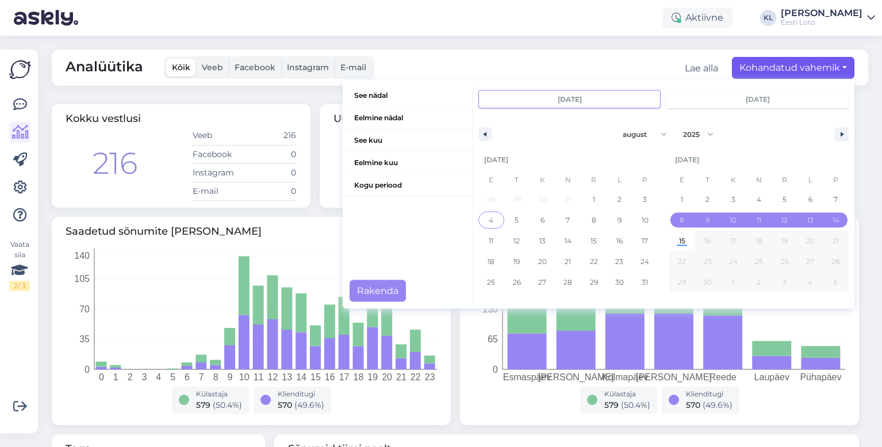
click at [493, 223] on span "4" at bounding box center [491, 219] width 5 height 21
type input "[DATE]"
click at [644, 217] on span "10" at bounding box center [644, 219] width 7 height 21
type input "[DATE]"
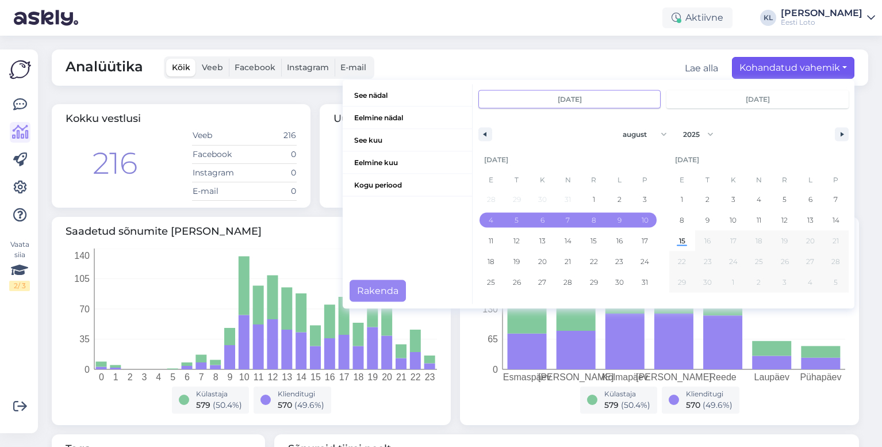
click at [795, 71] on button "Kohandatud vahemik" at bounding box center [793, 68] width 122 height 22
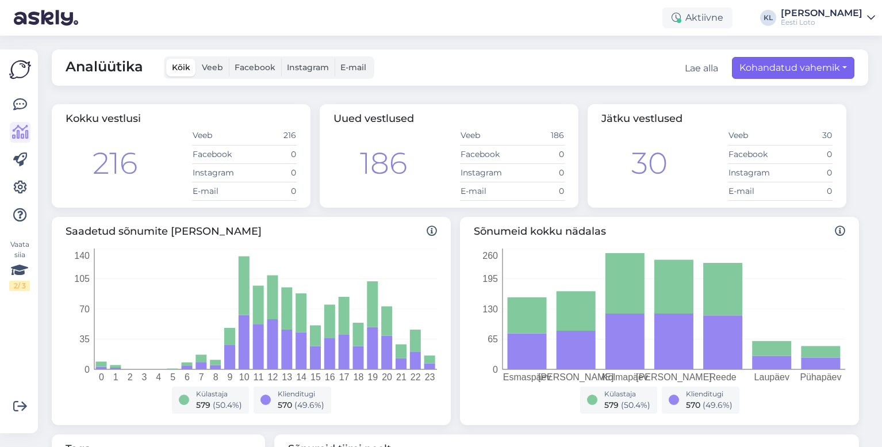
click at [773, 74] on button "Kohandatud vahemik" at bounding box center [793, 68] width 122 height 22
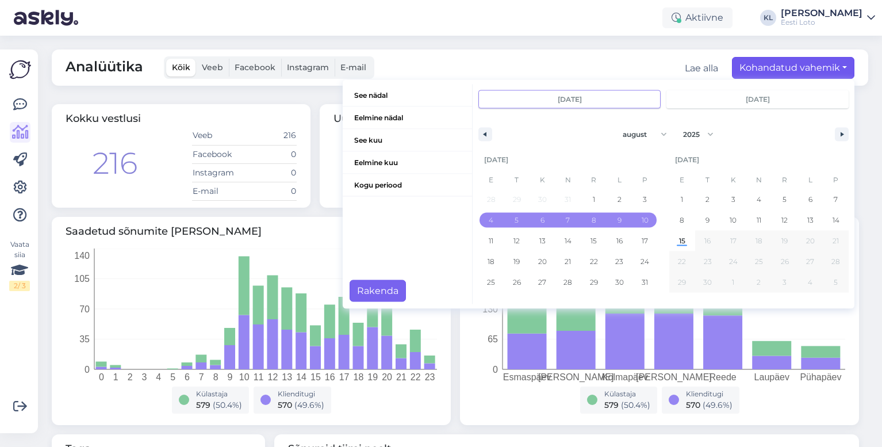
click at [381, 291] on button "Rakenda" at bounding box center [377, 290] width 56 height 22
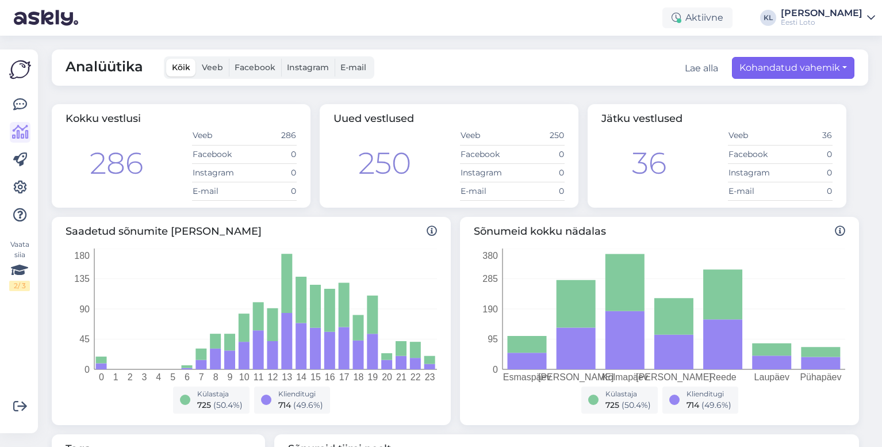
click at [786, 61] on button "Kohandatud vahemik" at bounding box center [793, 68] width 122 height 22
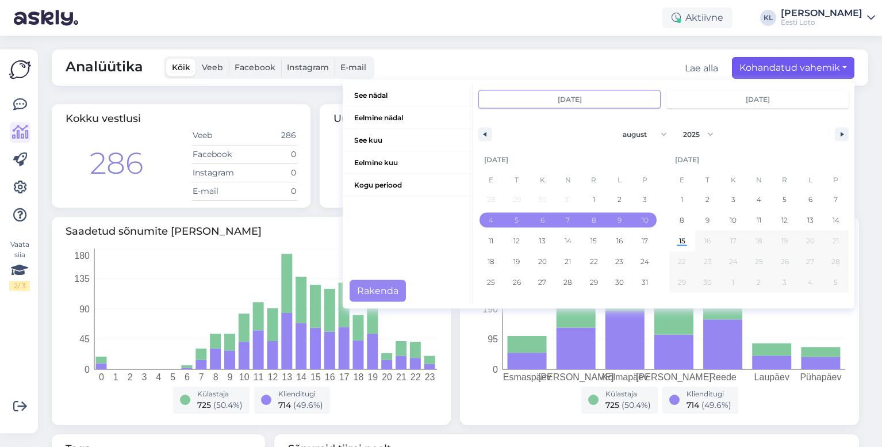
click at [778, 71] on button "Kohandatud vahemik" at bounding box center [793, 68] width 122 height 22
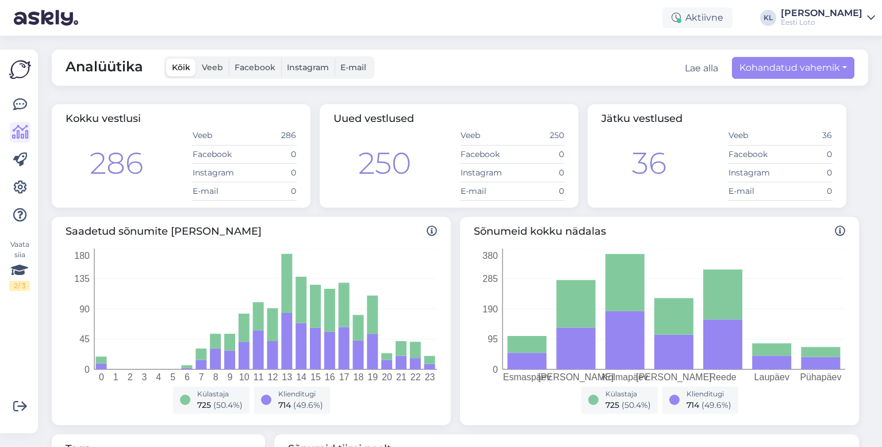
click at [770, 53] on div "Analüütika Kõik Veeb Facebook Instagram E-mail Lae alla Kohandatud vahemik See …" at bounding box center [460, 67] width 816 height 36
click at [770, 67] on button "Kohandatud vahemik" at bounding box center [793, 68] width 122 height 22
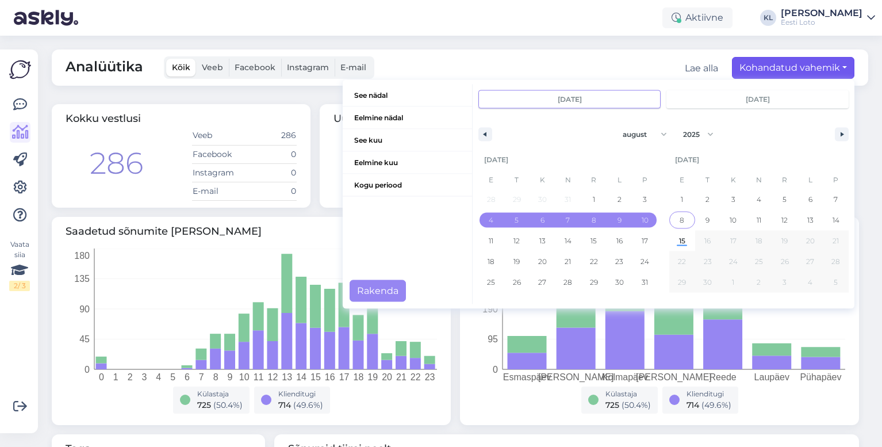
click at [683, 220] on span "8" at bounding box center [681, 219] width 5 height 21
type input "[DATE]"
select select "8"
click at [644, 218] on span "14" at bounding box center [644, 219] width 7 height 21
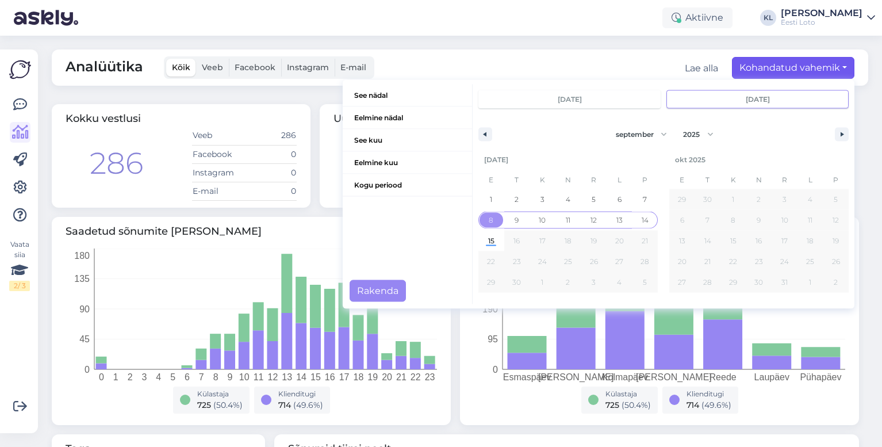
type input "[DATE]"
click at [383, 290] on button "Rakenda" at bounding box center [377, 290] width 56 height 22
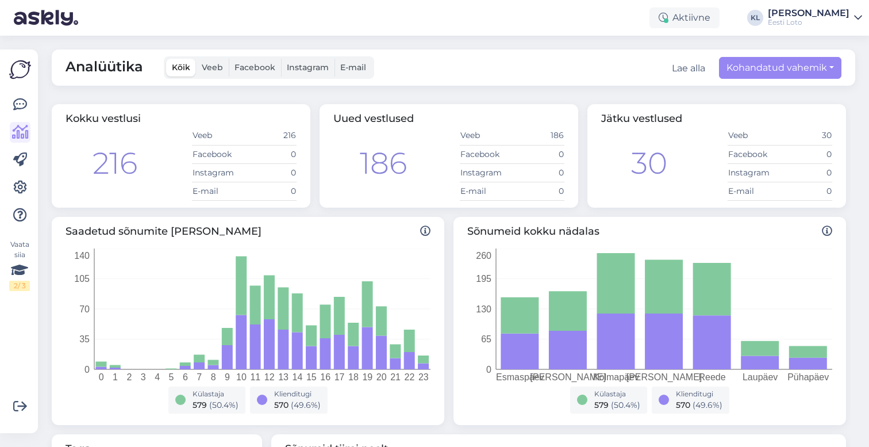
click at [8, 65] on div "Vaata siia 2 / 3 Võimalused Veendu, et Askly loob sulle väärtust. Sulge Ühenda …" at bounding box center [19, 240] width 38 height 383
click at [20, 102] on icon at bounding box center [20, 105] width 14 height 14
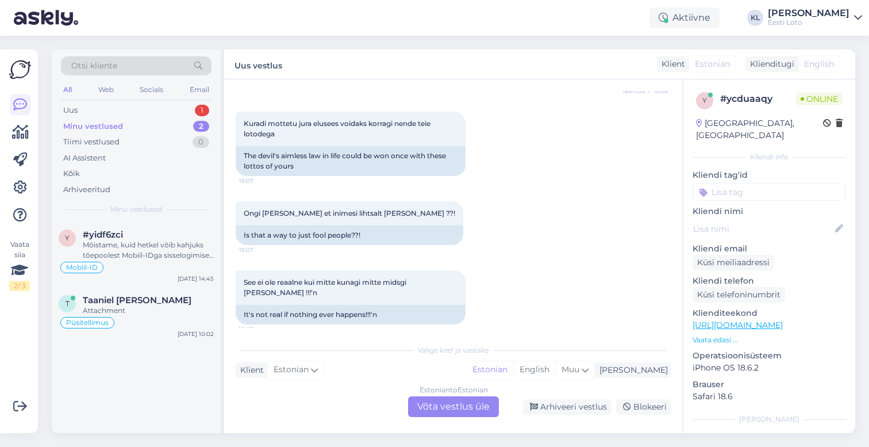
scroll to position [218, 0]
click at [133, 121] on div "Minu vestlused 2" at bounding box center [136, 126] width 151 height 16
click at [145, 254] on div "Mõistame, kuid hetkel võib kahjuks tõepoolest Mobiil-IDga sisselogimisel tõrkei…" at bounding box center [148, 250] width 131 height 21
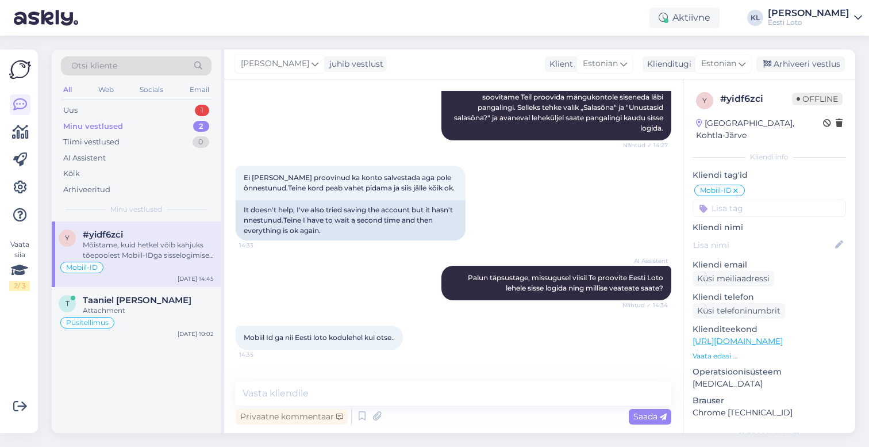
scroll to position [752, 0]
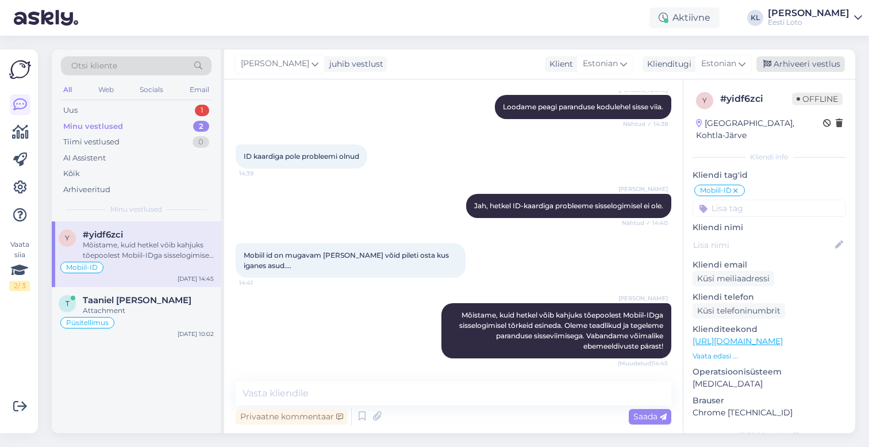
click at [806, 66] on div "Arhiveeri vestlus" at bounding box center [800, 64] width 89 height 16
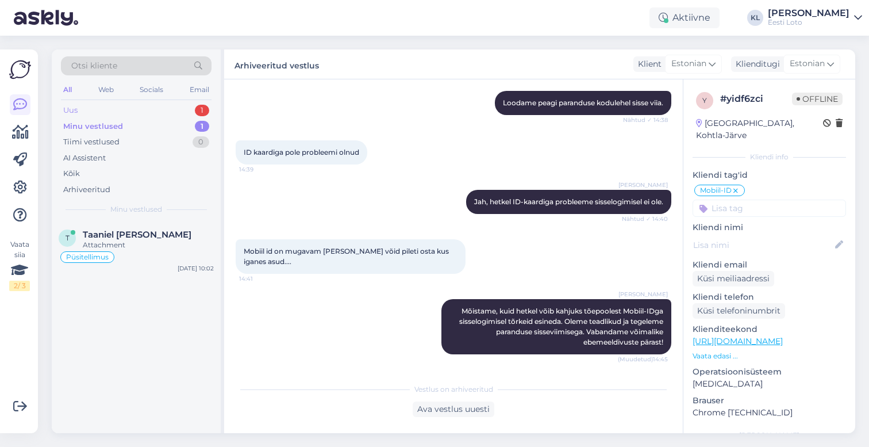
click at [135, 109] on div "Uus 1" at bounding box center [136, 110] width 151 height 16
click at [151, 110] on div "Uus 1" at bounding box center [136, 110] width 151 height 16
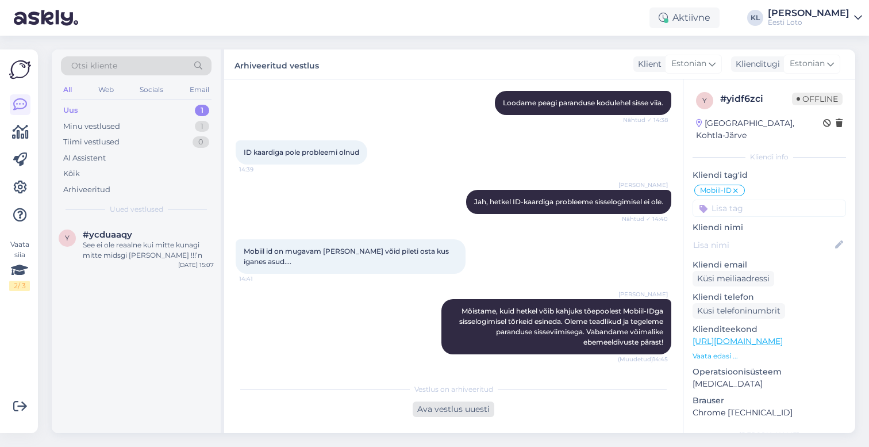
click at [467, 409] on div "Ava vestlus uuesti" at bounding box center [454, 409] width 82 height 16
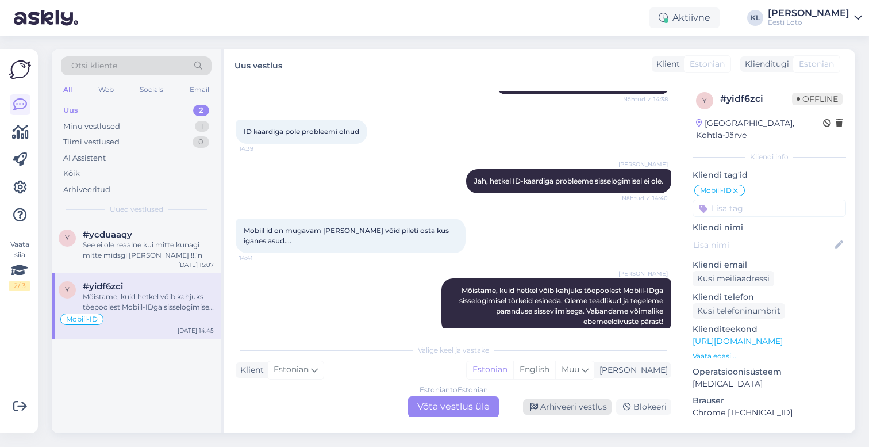
click at [571, 401] on div "Arhiveeri vestlus" at bounding box center [567, 407] width 89 height 16
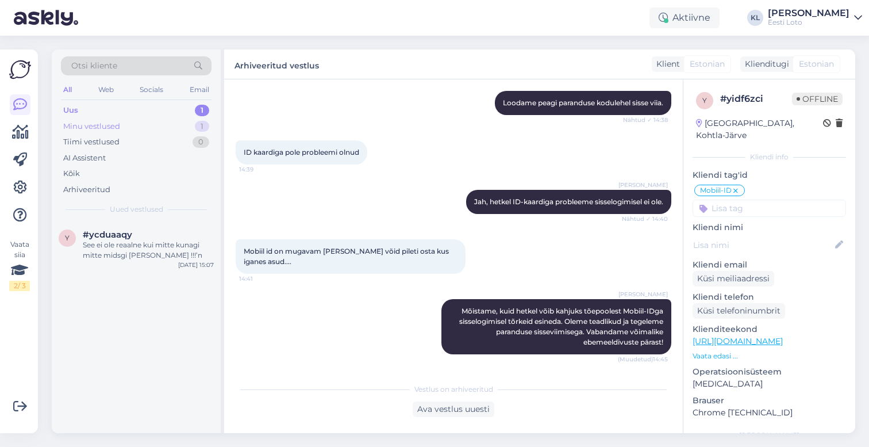
click at [132, 126] on div "Minu vestlused 1" at bounding box center [136, 126] width 151 height 16
click at [140, 103] on div "Uus 1" at bounding box center [136, 110] width 151 height 16
click at [172, 256] on div "See ei ole reaalne kui mitte kunagi mitte midsgi [PERSON_NAME] !!!’n" at bounding box center [148, 250] width 131 height 21
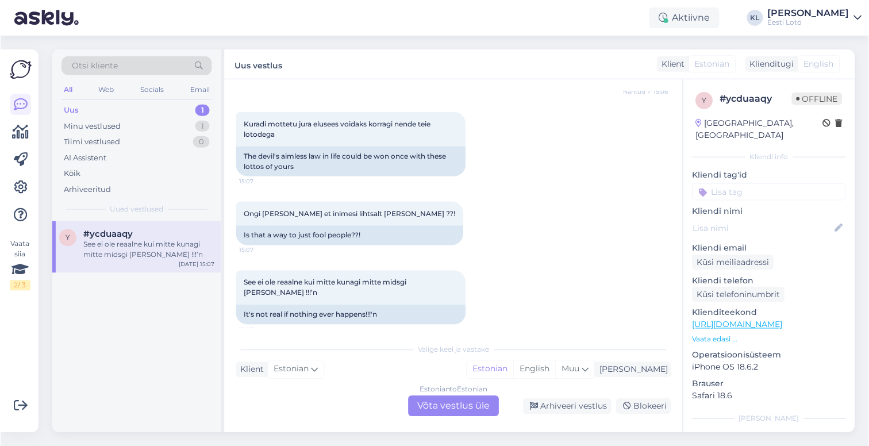
scroll to position [218, 0]
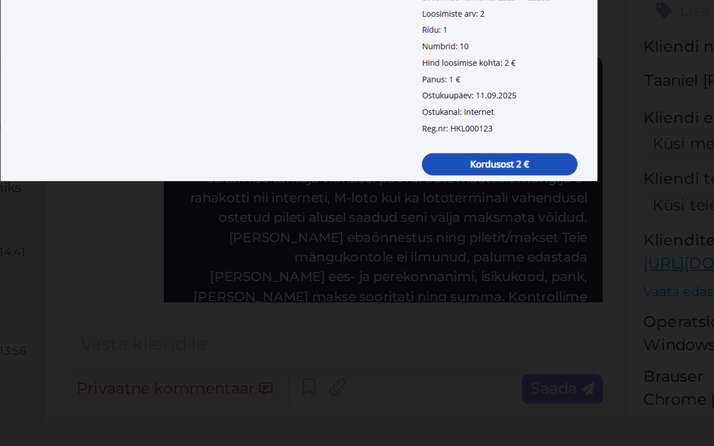
scroll to position [148, 0]
